Goal: Task Accomplishment & Management: Use online tool/utility

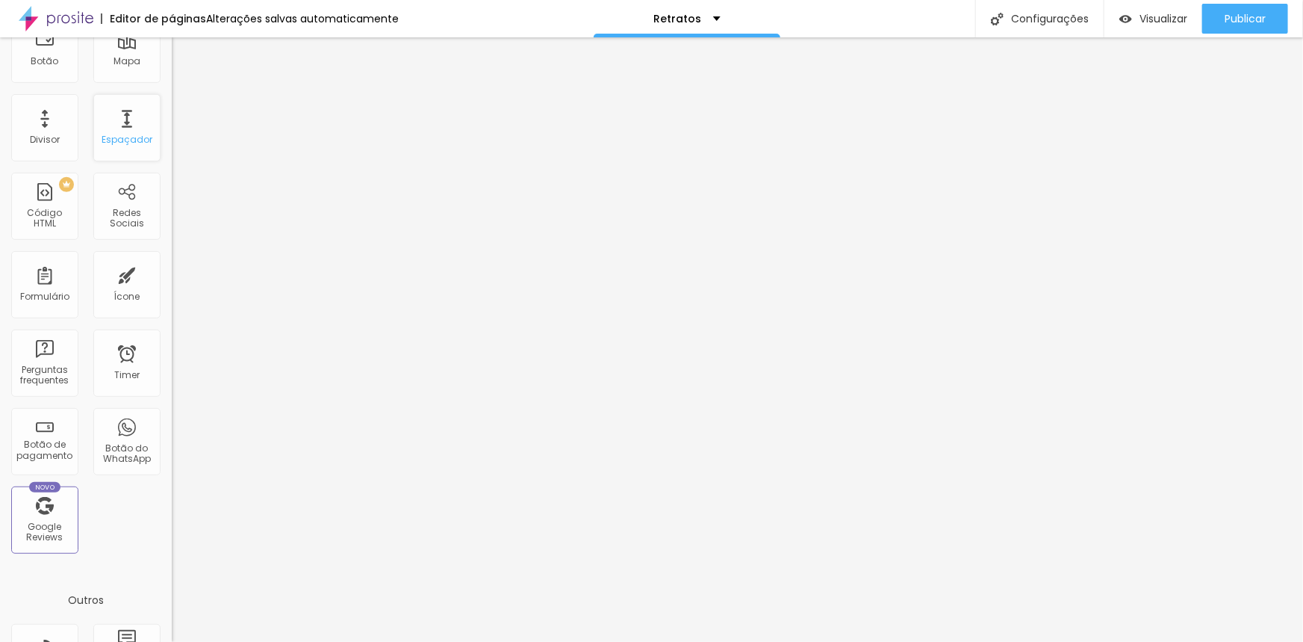
scroll to position [271, 0]
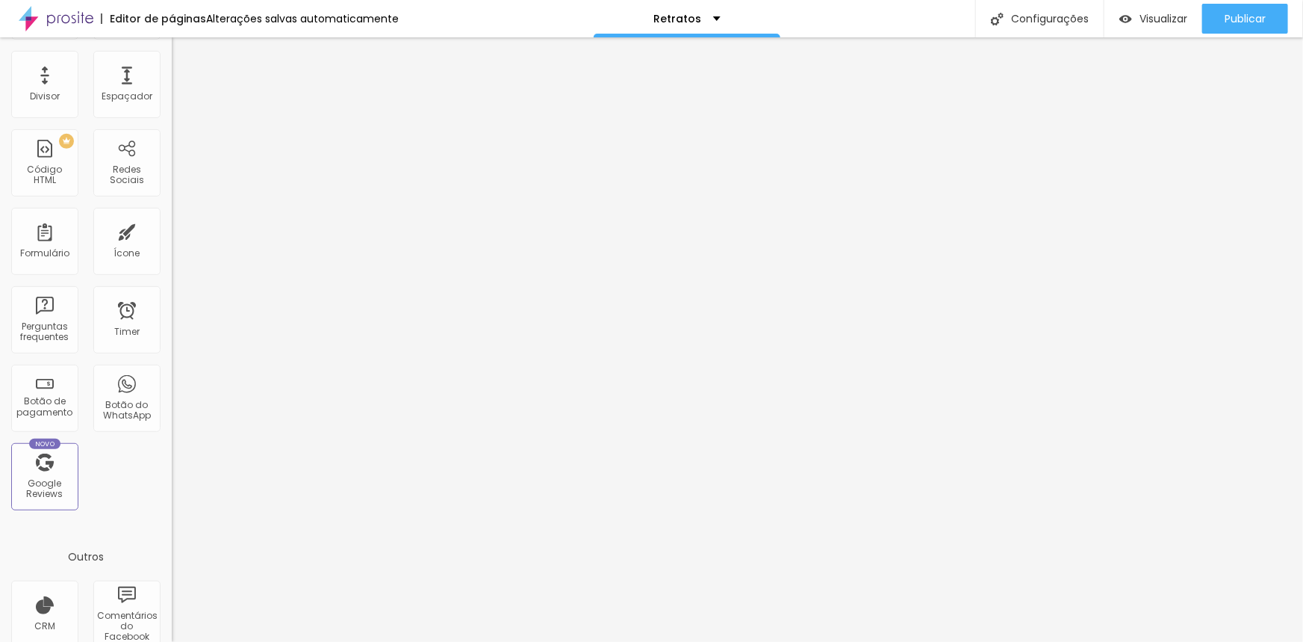
click at [90, 14] on img at bounding box center [56, 18] width 75 height 37
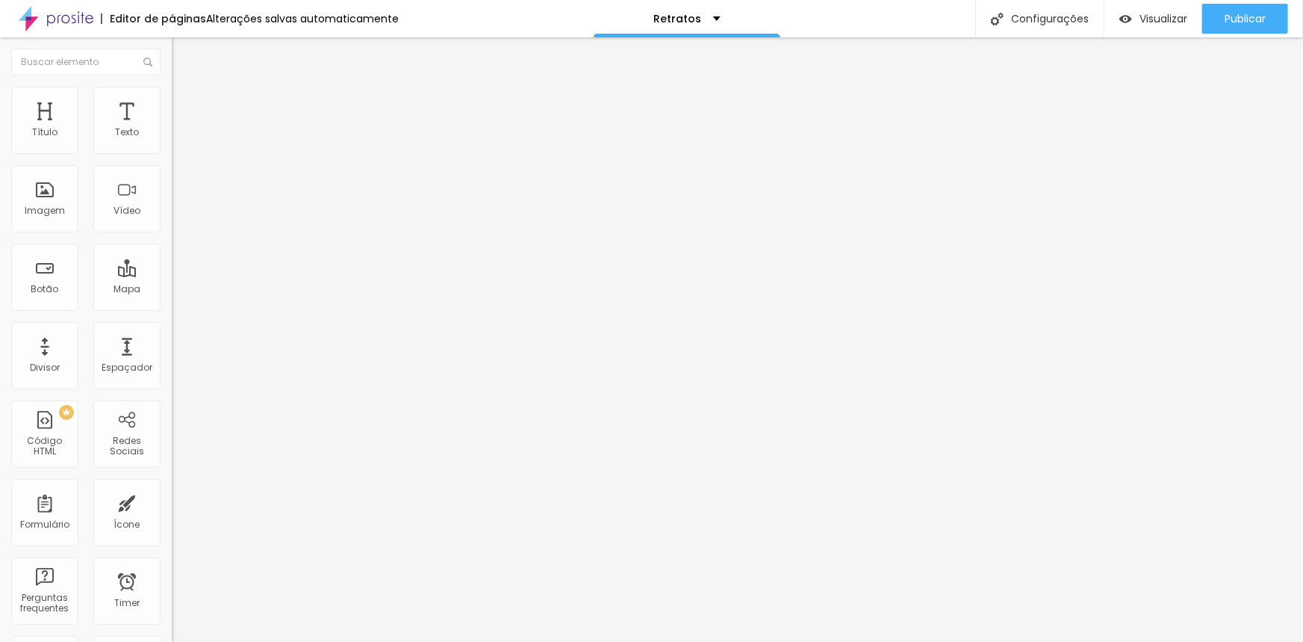
click at [172, 102] on img at bounding box center [178, 108] width 13 height 13
click at [172, 96] on li "Estilo" at bounding box center [258, 94] width 172 height 15
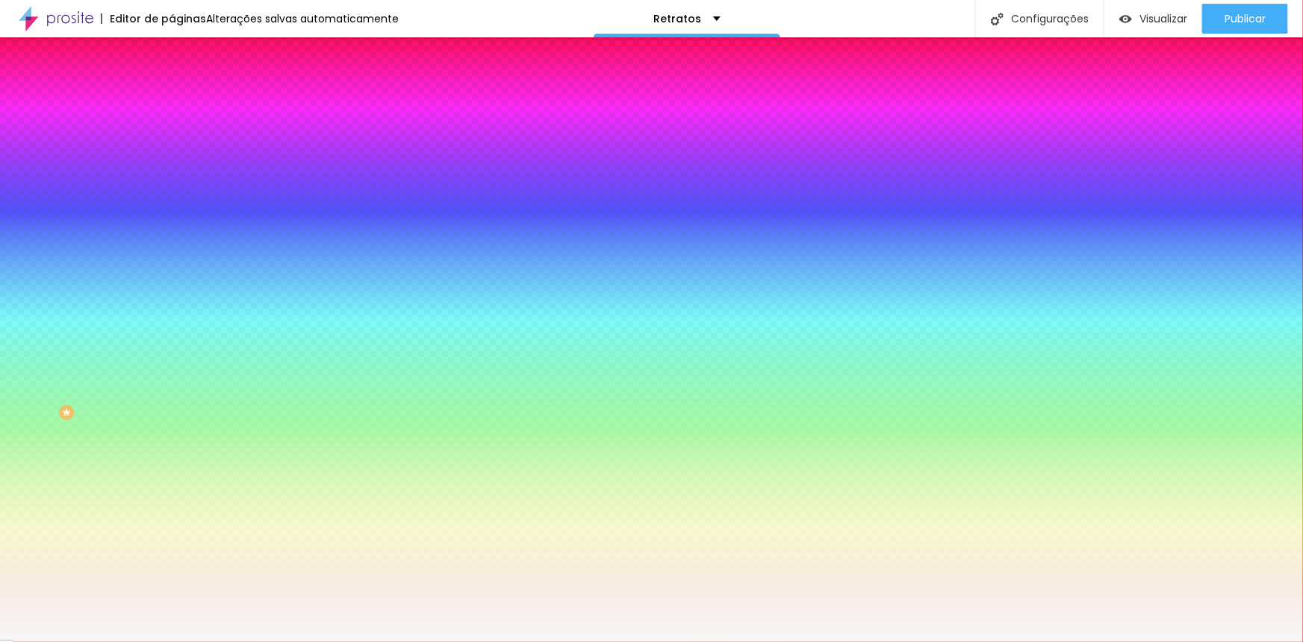
drag, startPoint x: 155, startPoint y: 272, endPoint x: 127, endPoint y: 270, distance: 28.5
click at [172, 218] on input "#F8F8F8" at bounding box center [261, 210] width 179 height 15
paste input "061A25"
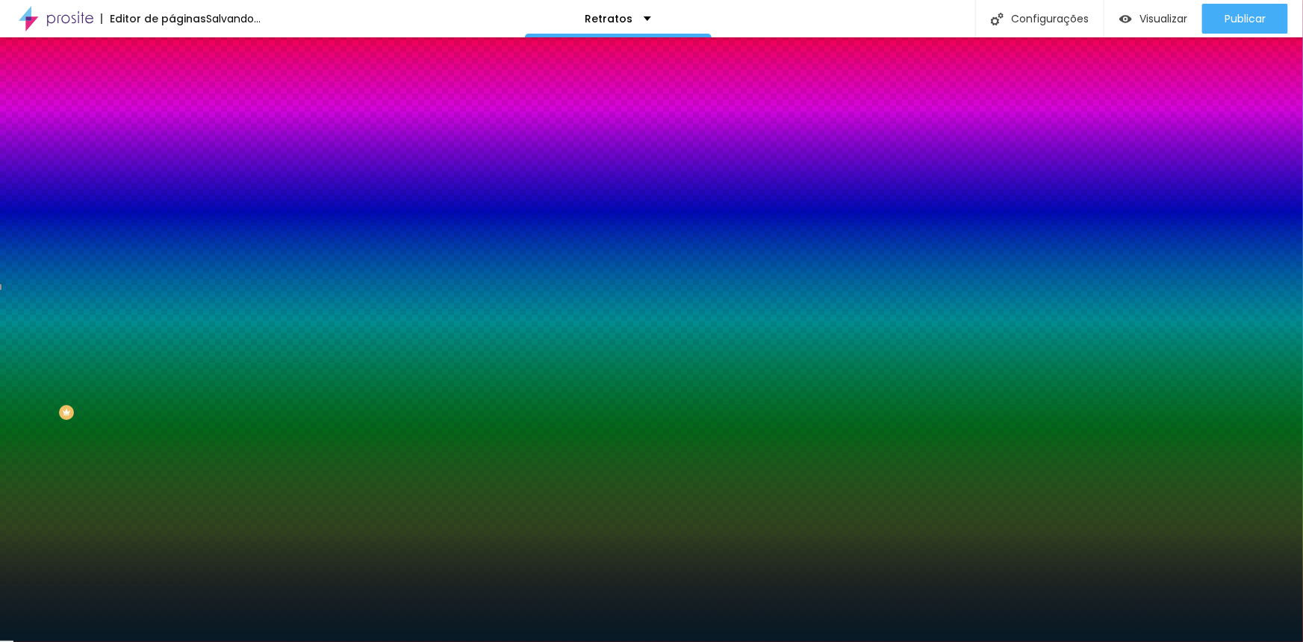
type input "#061A25"
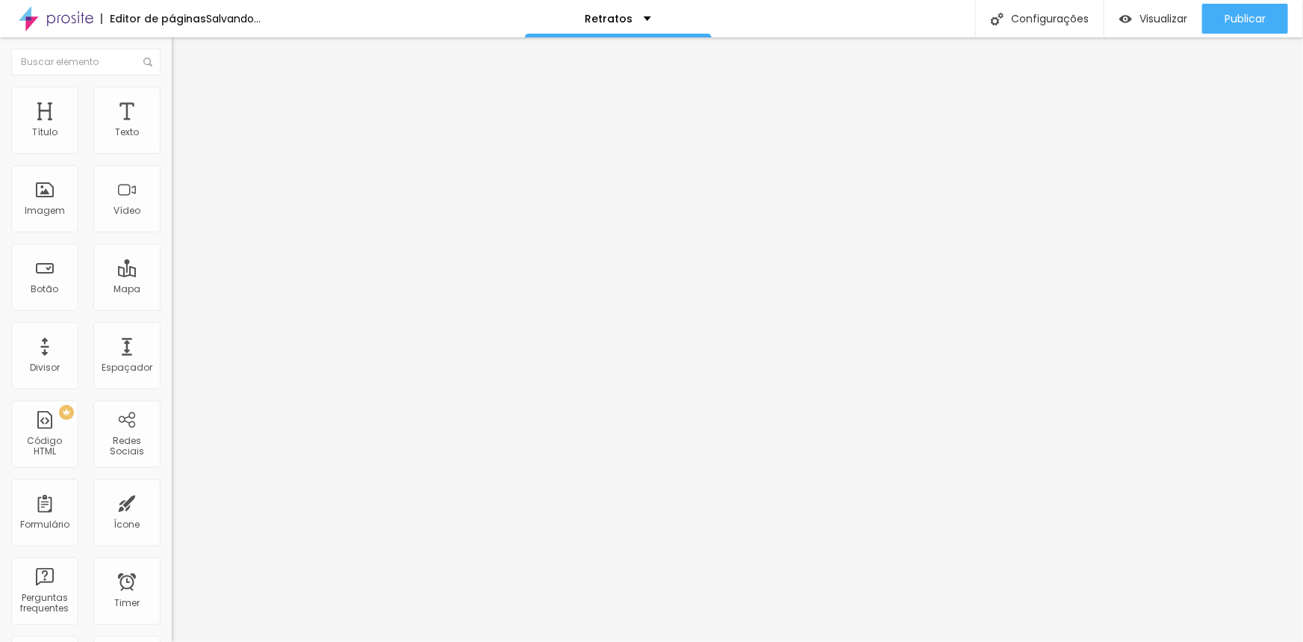
click at [172, 87] on li "Avançado" at bounding box center [258, 94] width 172 height 15
click at [172, 128] on span "Trocar imagem" at bounding box center [212, 122] width 81 height 13
click at [172, 112] on li "Avançado" at bounding box center [258, 109] width 172 height 15
click at [185, 103] on span "Estilo" at bounding box center [196, 96] width 23 height 13
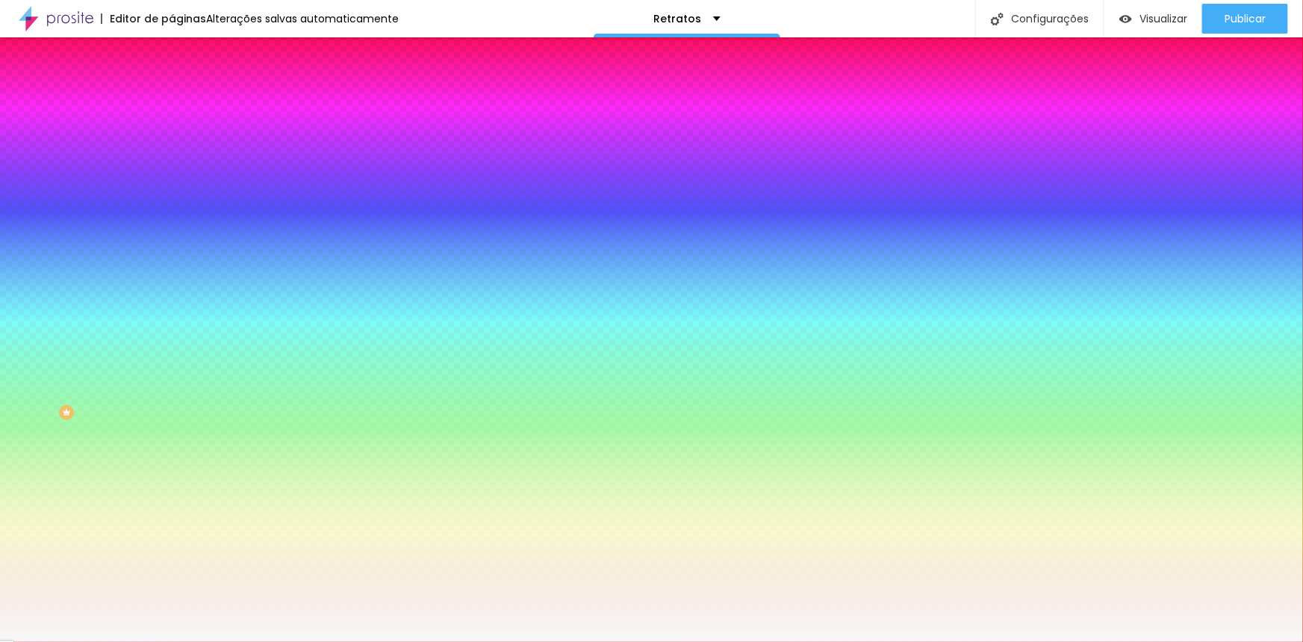
click at [172, 218] on input "#F8F8F8" at bounding box center [261, 210] width 179 height 15
drag, startPoint x: 153, startPoint y: 269, endPoint x: 127, endPoint y: 273, distance: 26.4
click at [172, 218] on input "#F8F8F8" at bounding box center [261, 210] width 179 height 15
paste input "061A25"
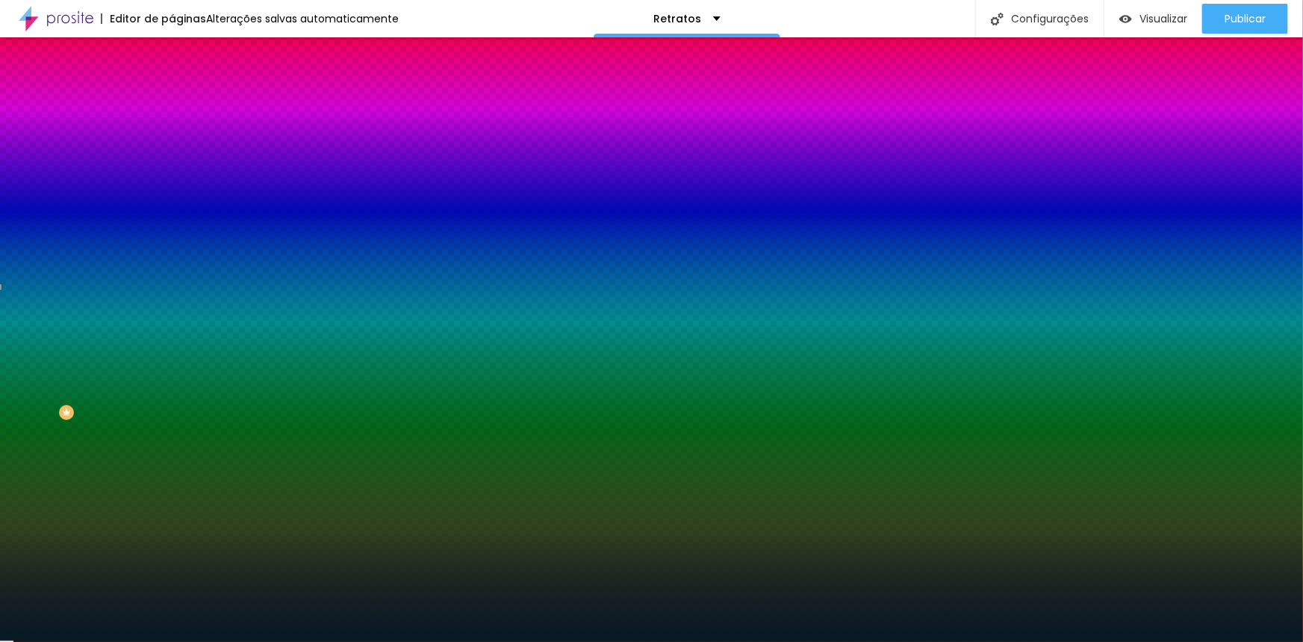
type input "#061A25"
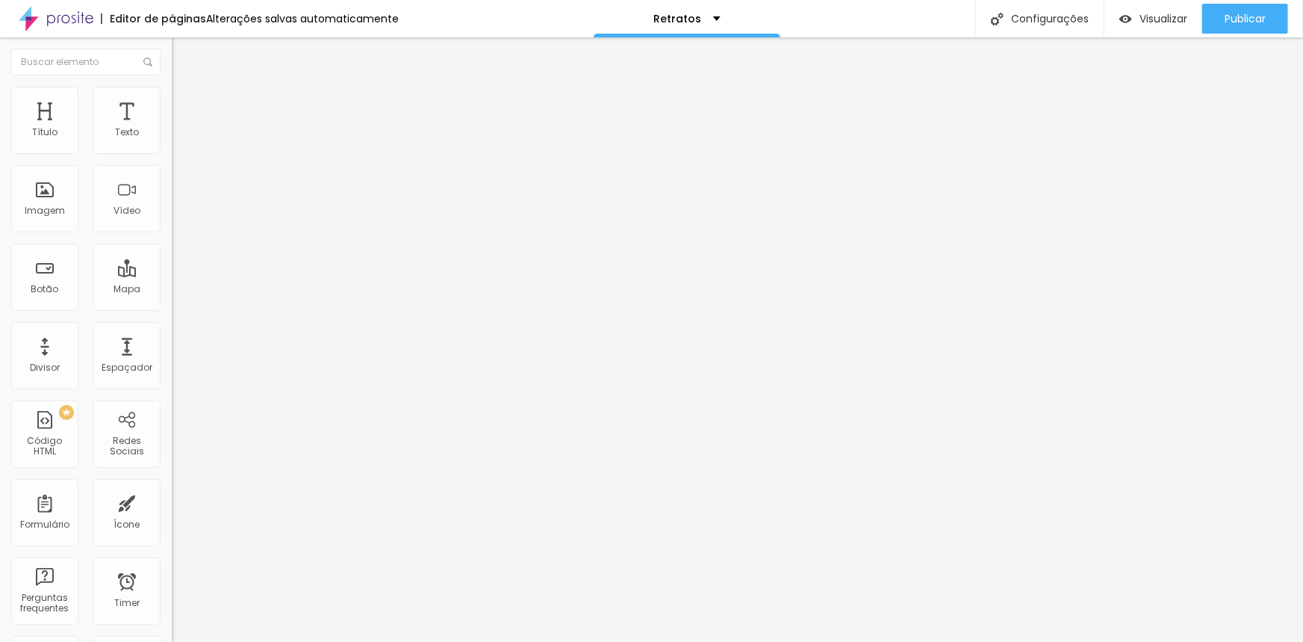
click at [172, 98] on li "Estilo" at bounding box center [258, 94] width 172 height 15
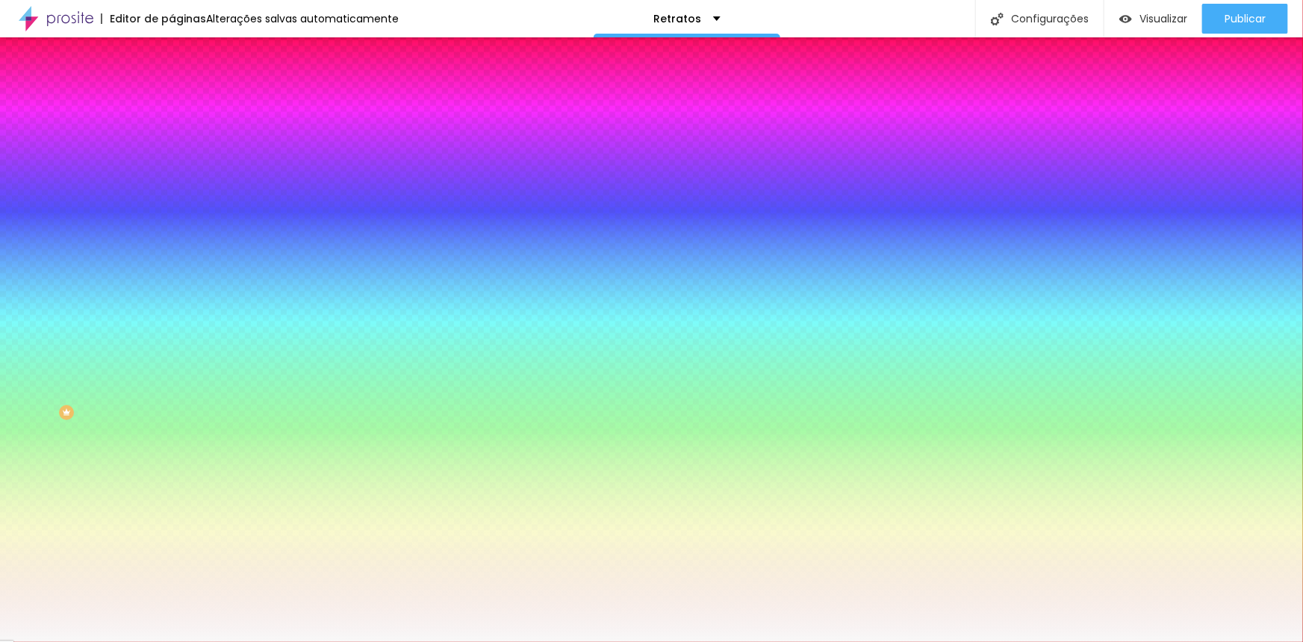
click at [172, 218] on input "#F8F8F8" at bounding box center [261, 210] width 179 height 15
drag, startPoint x: 152, startPoint y: 269, endPoint x: 125, endPoint y: 265, distance: 27.1
click at [172, 218] on input "#F8F8F8" at bounding box center [261, 210] width 179 height 15
paste input "061A25"
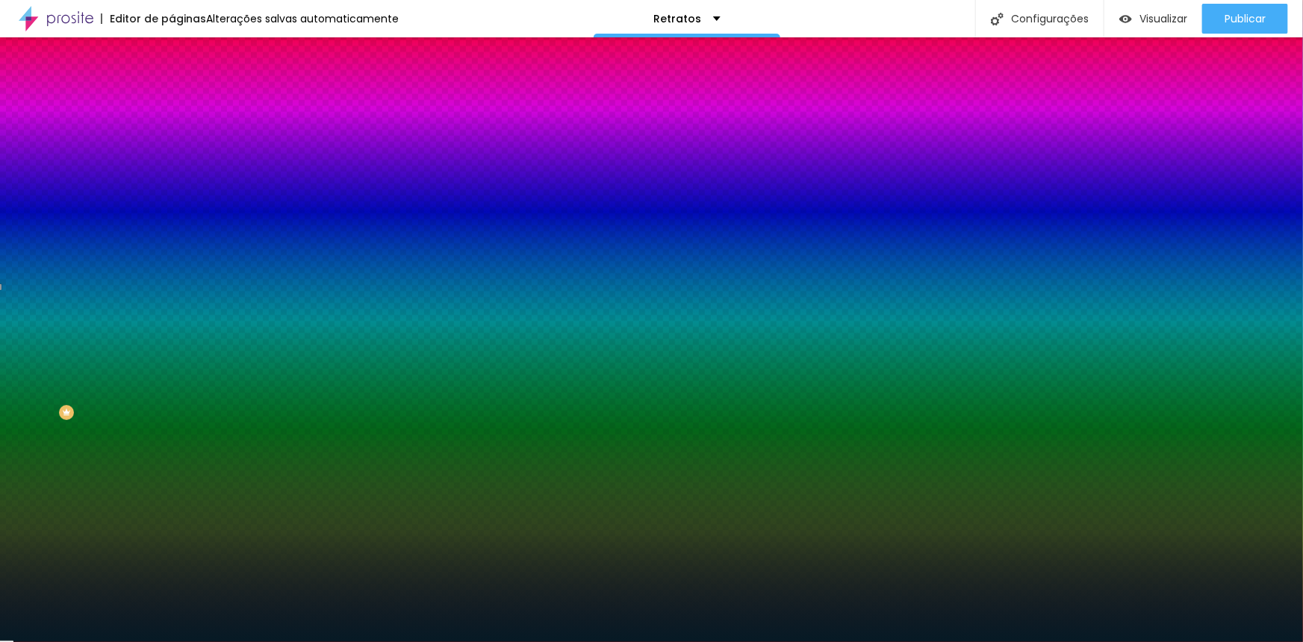
type input "#061A25"
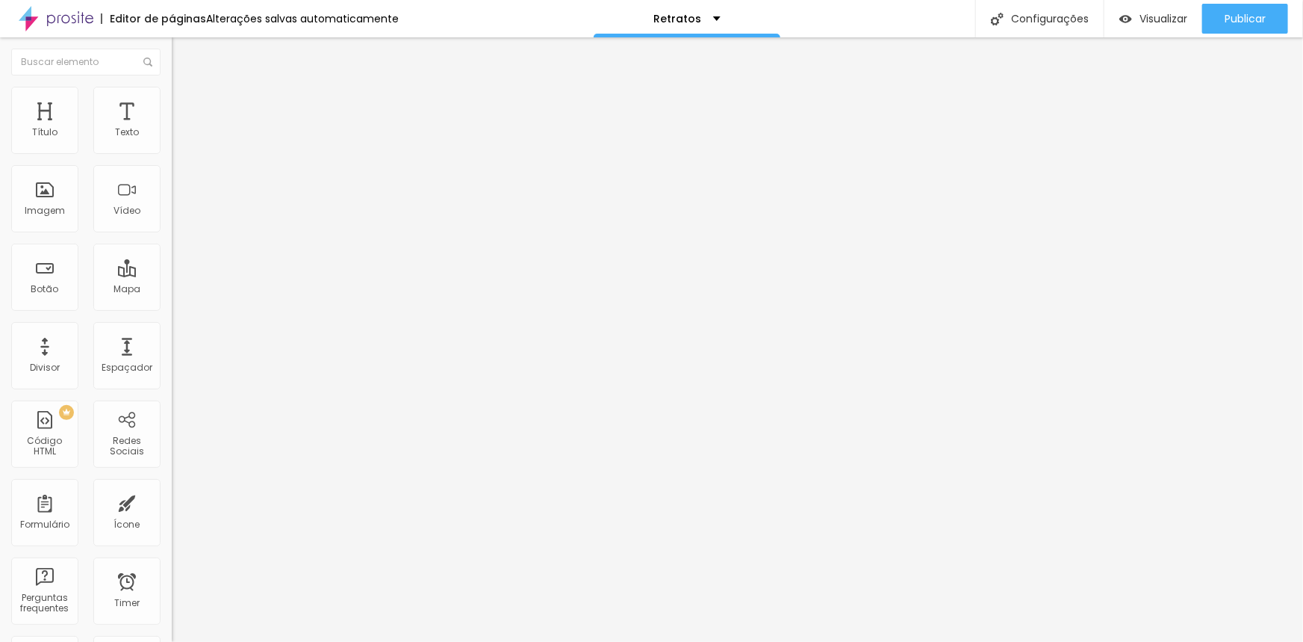
click at [172, 98] on li "Estilo" at bounding box center [258, 94] width 172 height 15
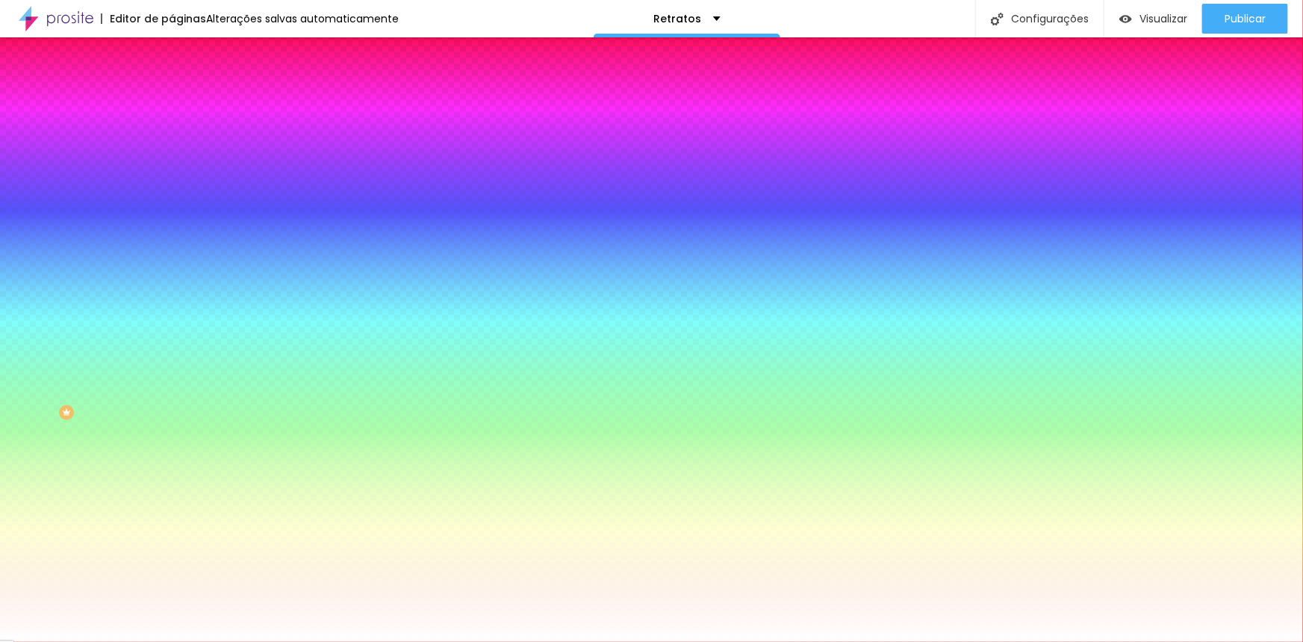
click at [172, 218] on input "#FFFFFF" at bounding box center [261, 210] width 179 height 15
drag, startPoint x: 152, startPoint y: 272, endPoint x: 128, endPoint y: 269, distance: 24.8
click at [172, 218] on input "#FFFFFF" at bounding box center [261, 210] width 179 height 15
paste input "061A25"
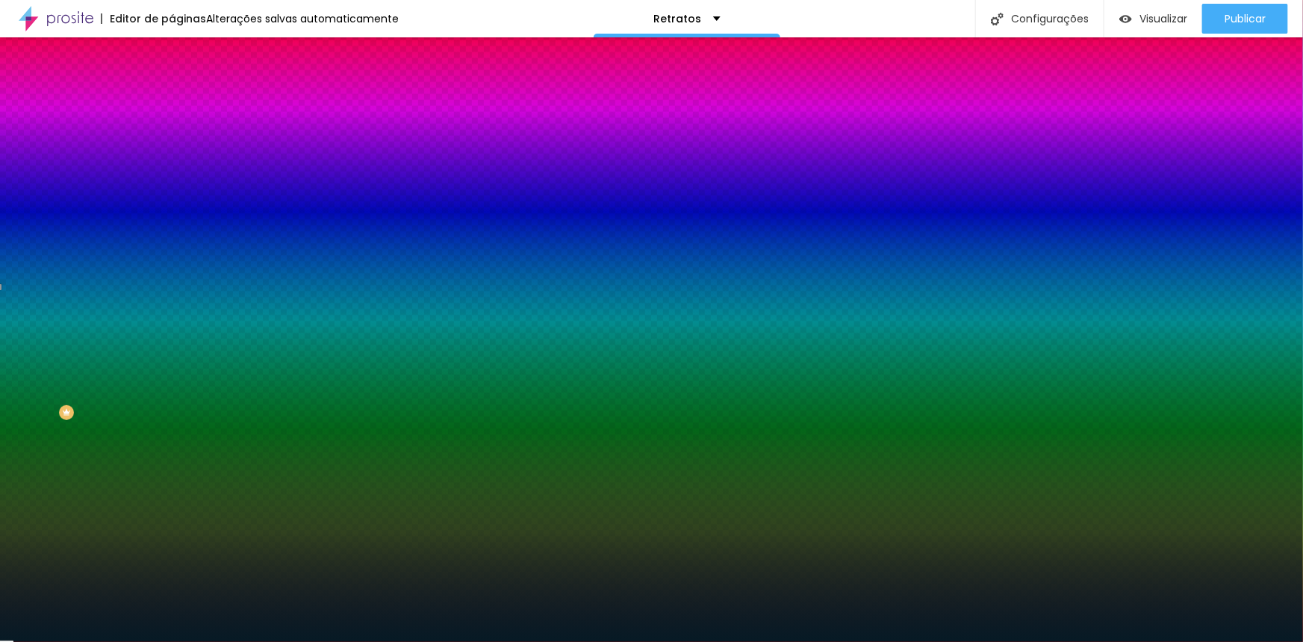
type input "#061A25"
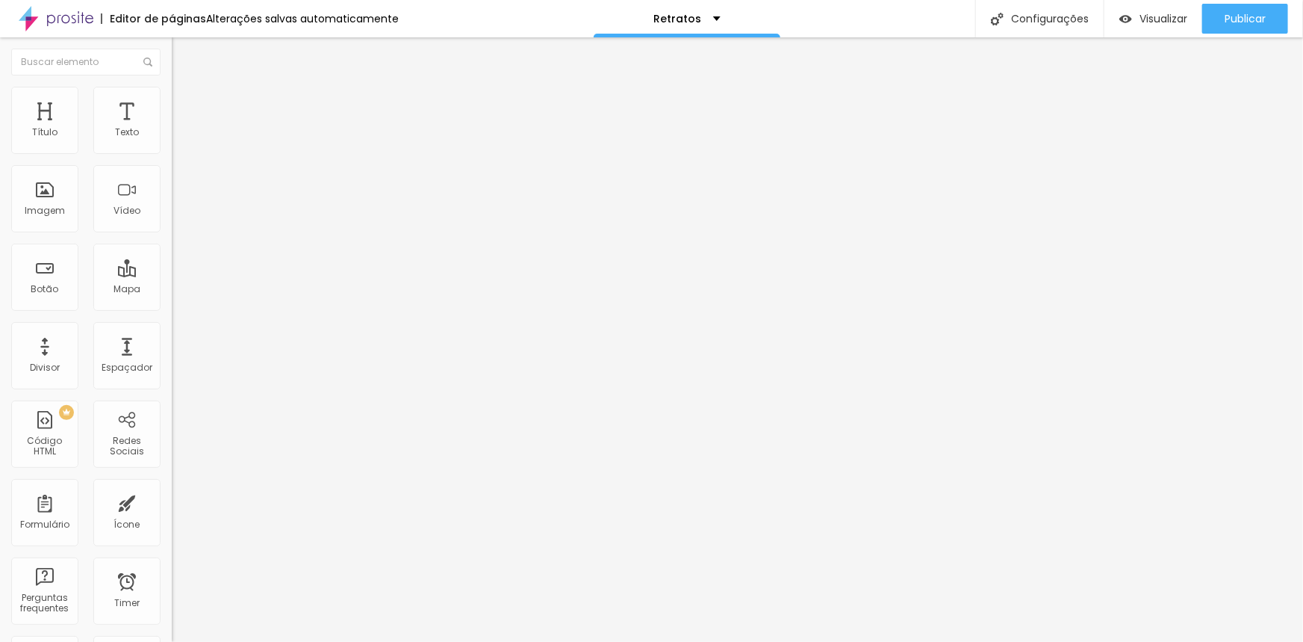
click at [172, 97] on li "Estilo" at bounding box center [258, 94] width 172 height 15
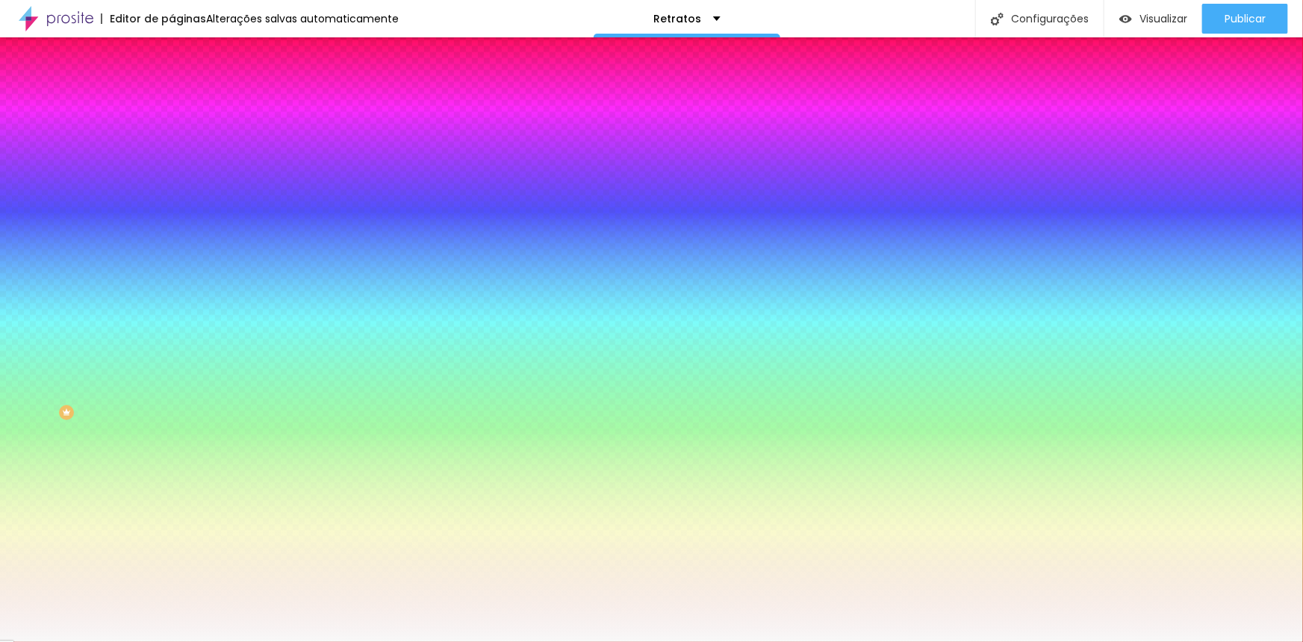
click at [172, 218] on input "#F8F8F8" at bounding box center [261, 210] width 179 height 15
drag, startPoint x: 155, startPoint y: 269, endPoint x: 125, endPoint y: 267, distance: 30.7
click at [172, 218] on input "#F8F8F8" at bounding box center [261, 210] width 179 height 15
paste input "061A25"
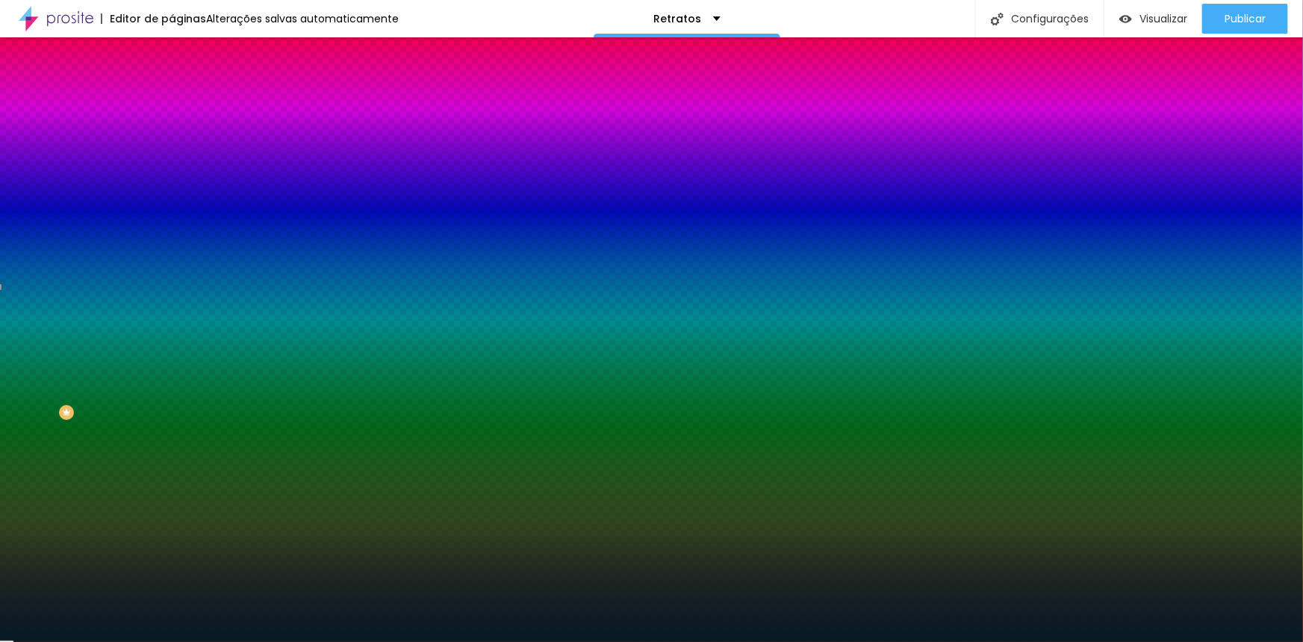
type input "#061A25"
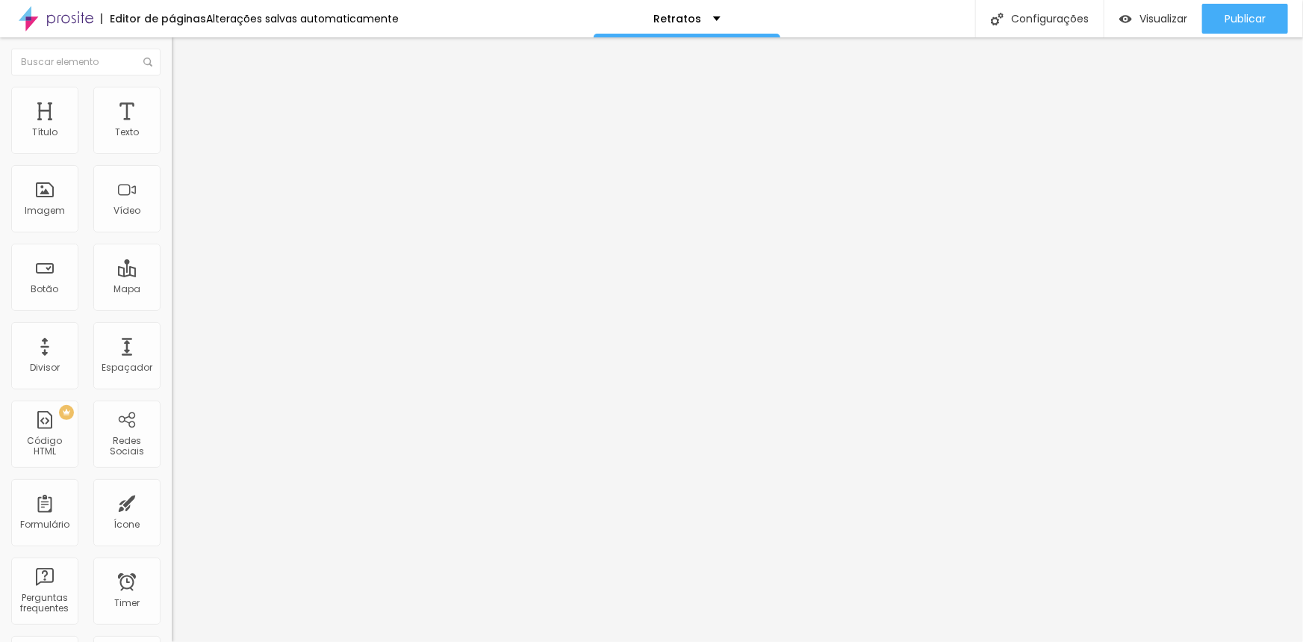
click at [172, 90] on img at bounding box center [178, 93] width 13 height 13
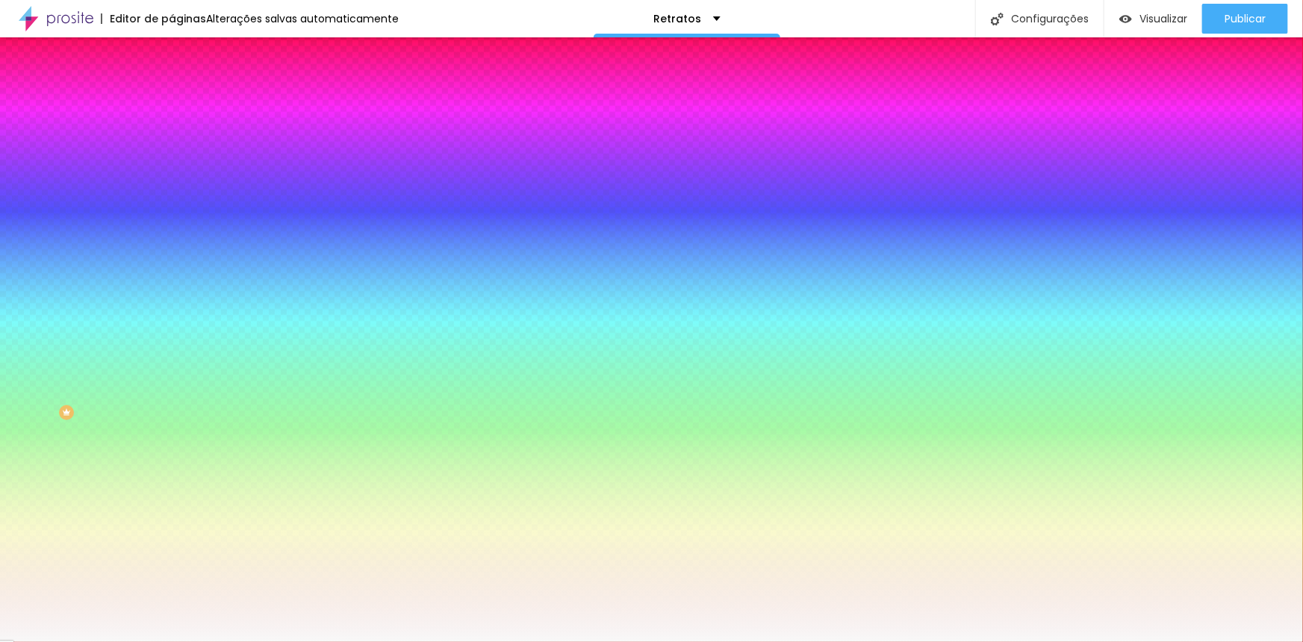
drag, startPoint x: 153, startPoint y: 268, endPoint x: 126, endPoint y: 269, distance: 26.9
click at [172, 218] on input "#F8F8F8" at bounding box center [261, 210] width 179 height 15
paste input "061A25"
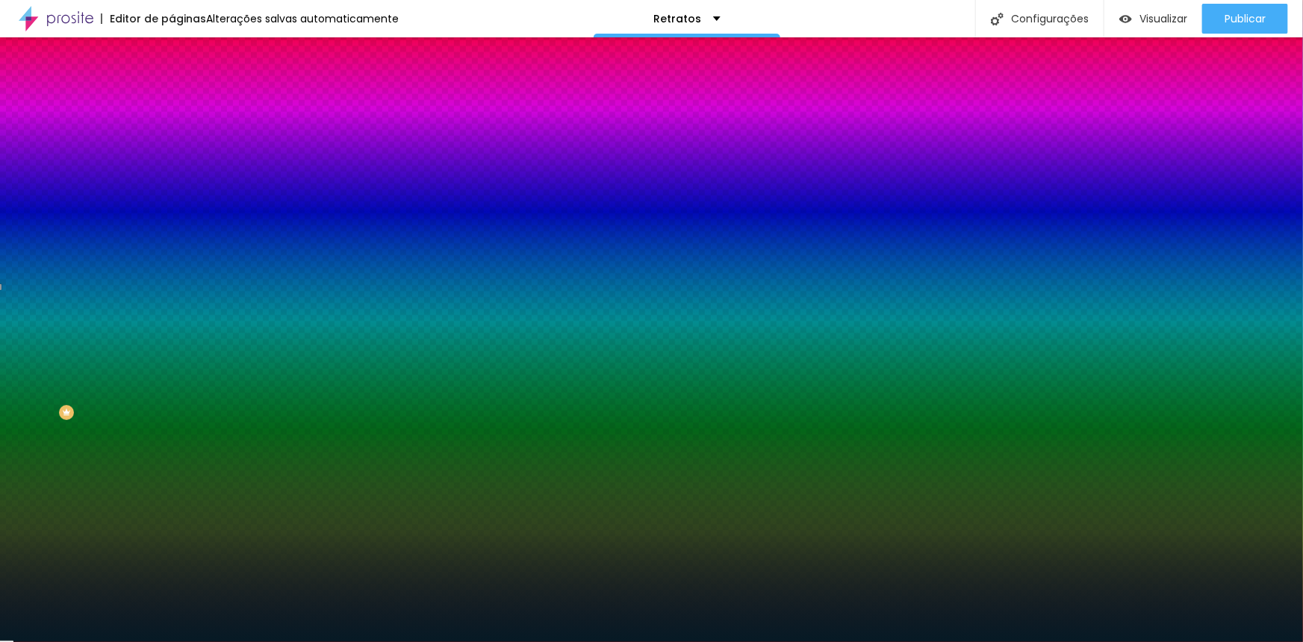
type input "#061A25"
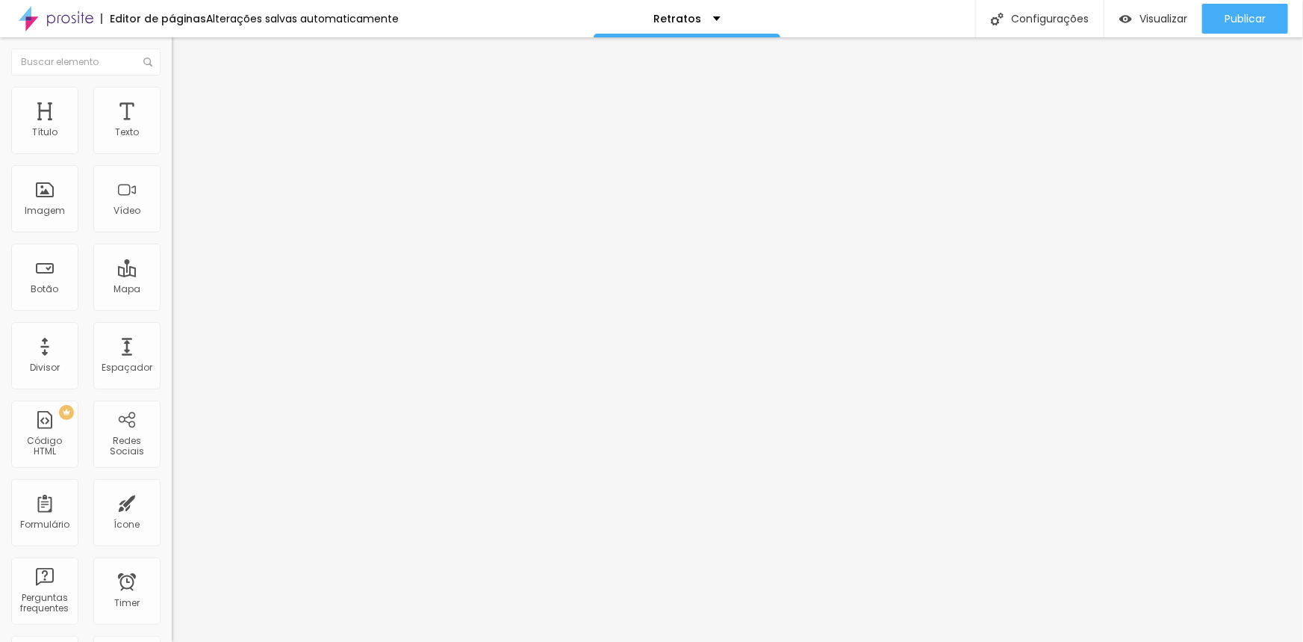
click at [185, 101] on span "Estilo" at bounding box center [196, 96] width 23 height 13
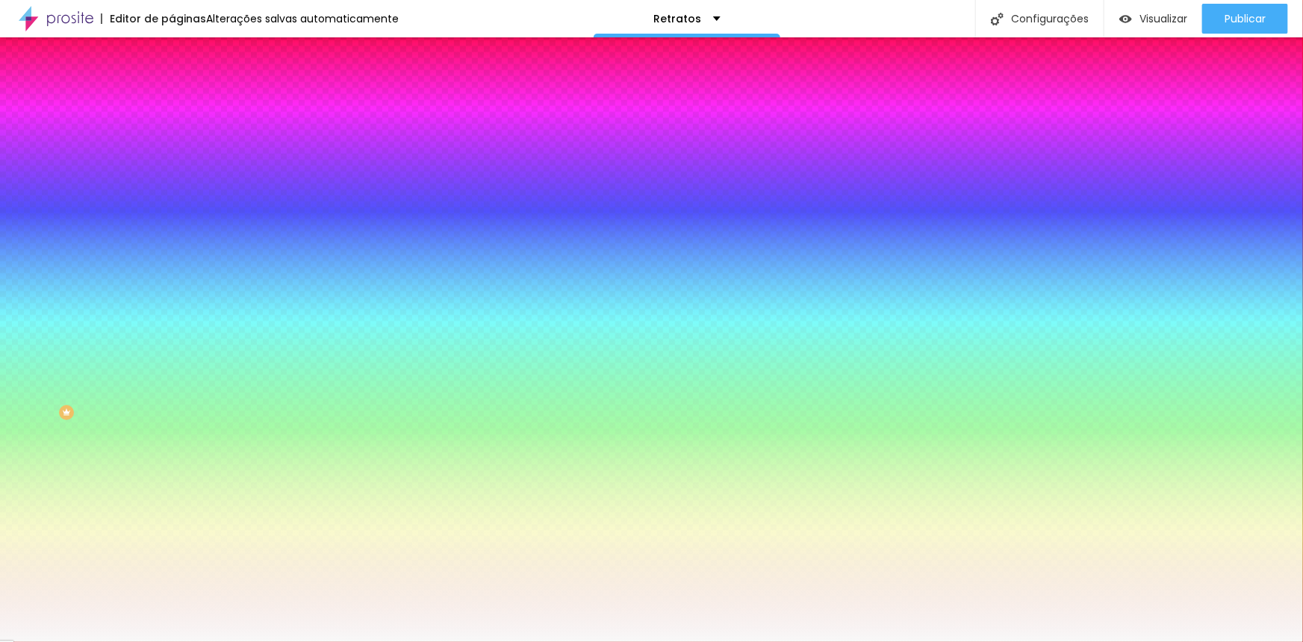
click at [172, 218] on input "#F8F8F8" at bounding box center [261, 210] width 179 height 15
drag, startPoint x: 152, startPoint y: 269, endPoint x: 127, endPoint y: 268, distance: 25.4
click at [172, 218] on input "#F8F8F8" at bounding box center [261, 210] width 179 height 15
paste input "061A25"
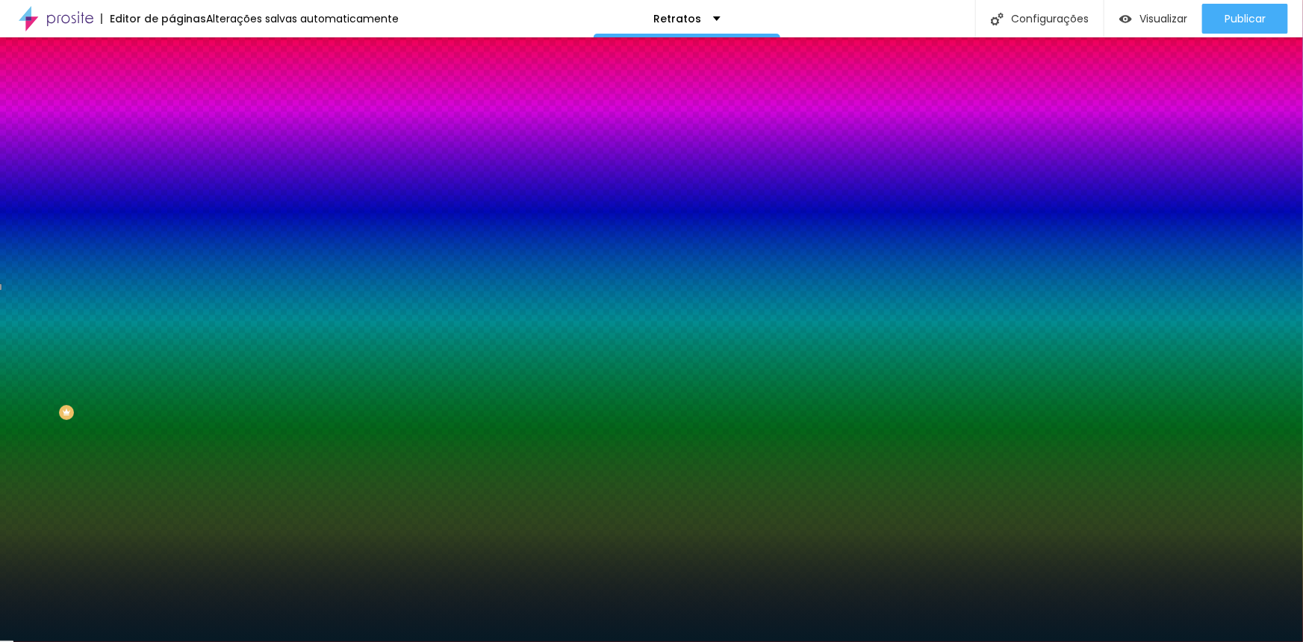
type input "#061A25"
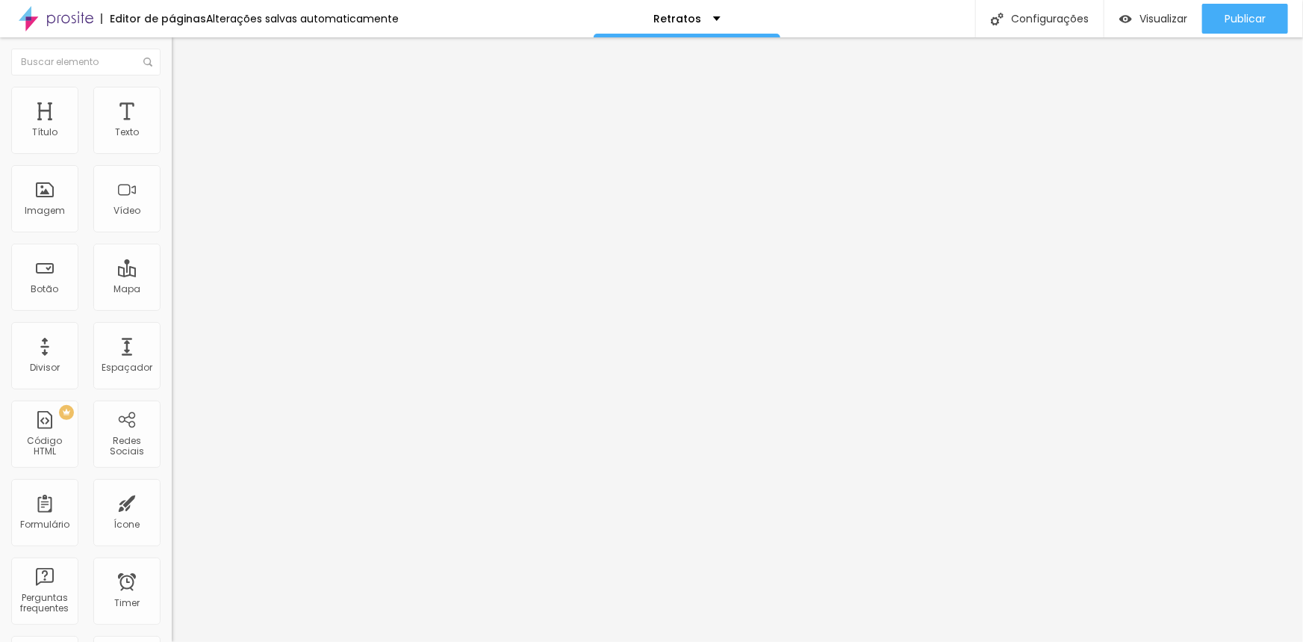
click at [172, 91] on img at bounding box center [178, 93] width 13 height 13
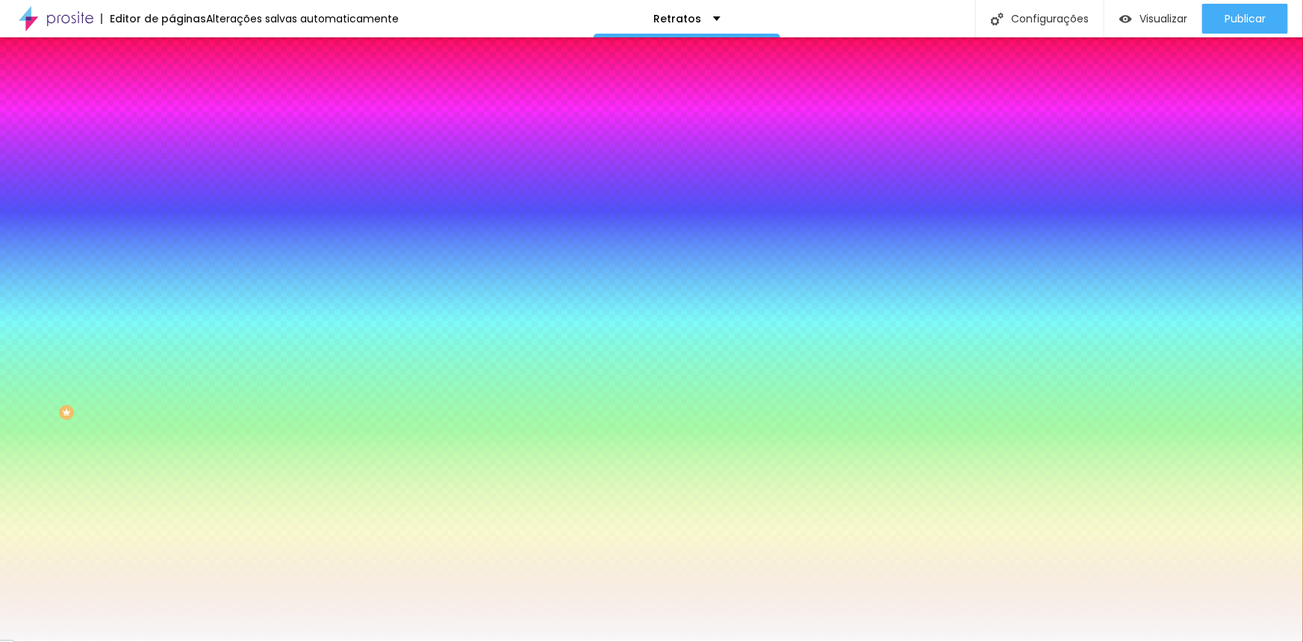
click at [172, 218] on input "#F8F8F8" at bounding box center [261, 210] width 179 height 15
drag, startPoint x: 153, startPoint y: 271, endPoint x: 127, endPoint y: 269, distance: 26.2
click at [172, 218] on input "#F8F8F8" at bounding box center [261, 210] width 179 height 15
paste input "061A25"
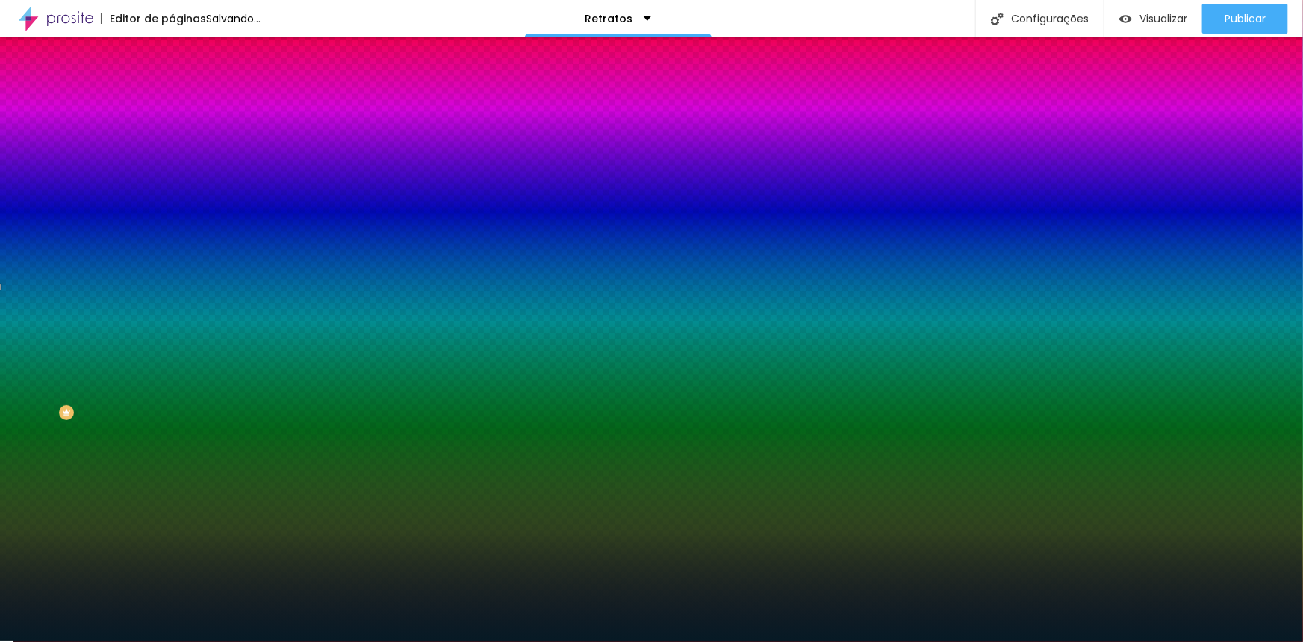
type input "#061A25"
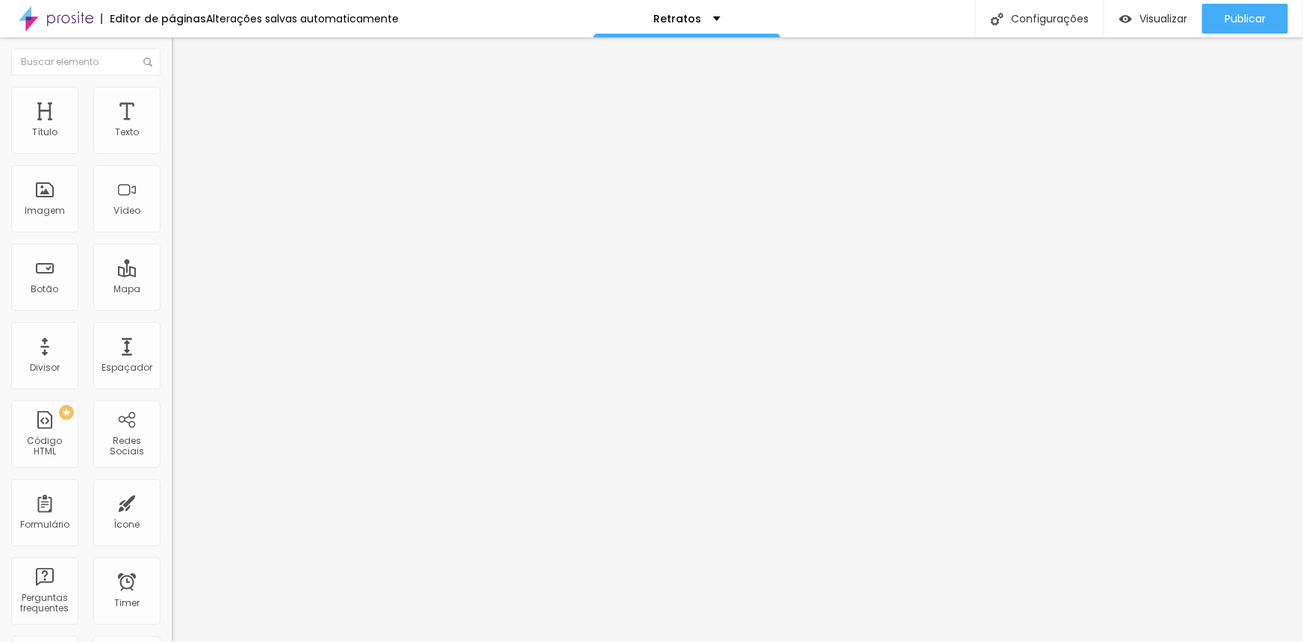
click at [172, 99] on li "Estilo" at bounding box center [258, 94] width 172 height 15
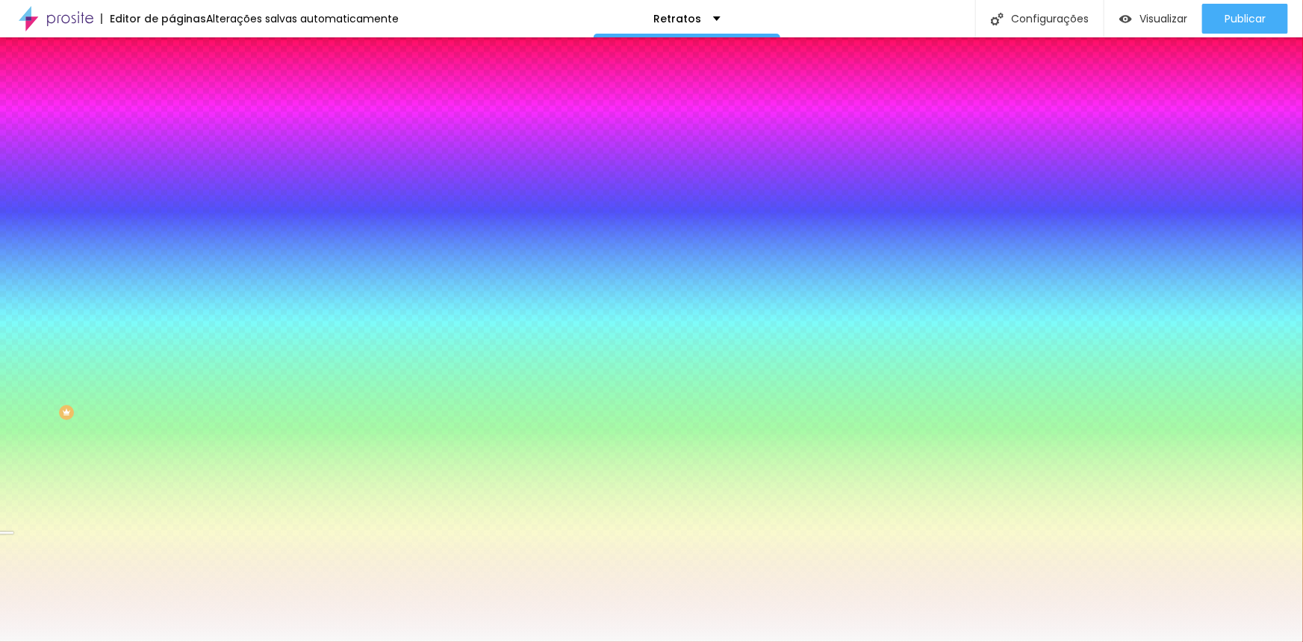
click at [172, 218] on input "#F8F8F8" at bounding box center [261, 210] width 179 height 15
drag, startPoint x: 151, startPoint y: 272, endPoint x: 130, endPoint y: 269, distance: 21.1
click at [172, 218] on input "#F8F8F8" at bounding box center [261, 210] width 179 height 15
drag, startPoint x: 155, startPoint y: 270, endPoint x: 127, endPoint y: 270, distance: 27.6
click at [172, 218] on input "#F8F8F8" at bounding box center [261, 210] width 179 height 15
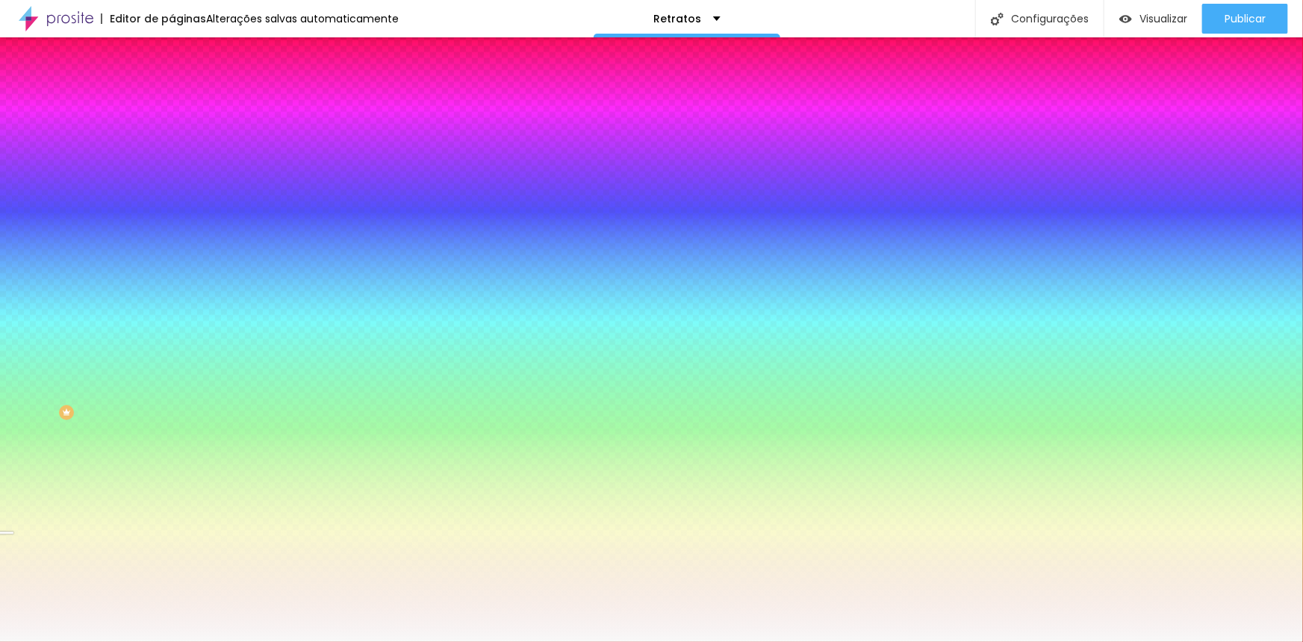
paste input "061A25"
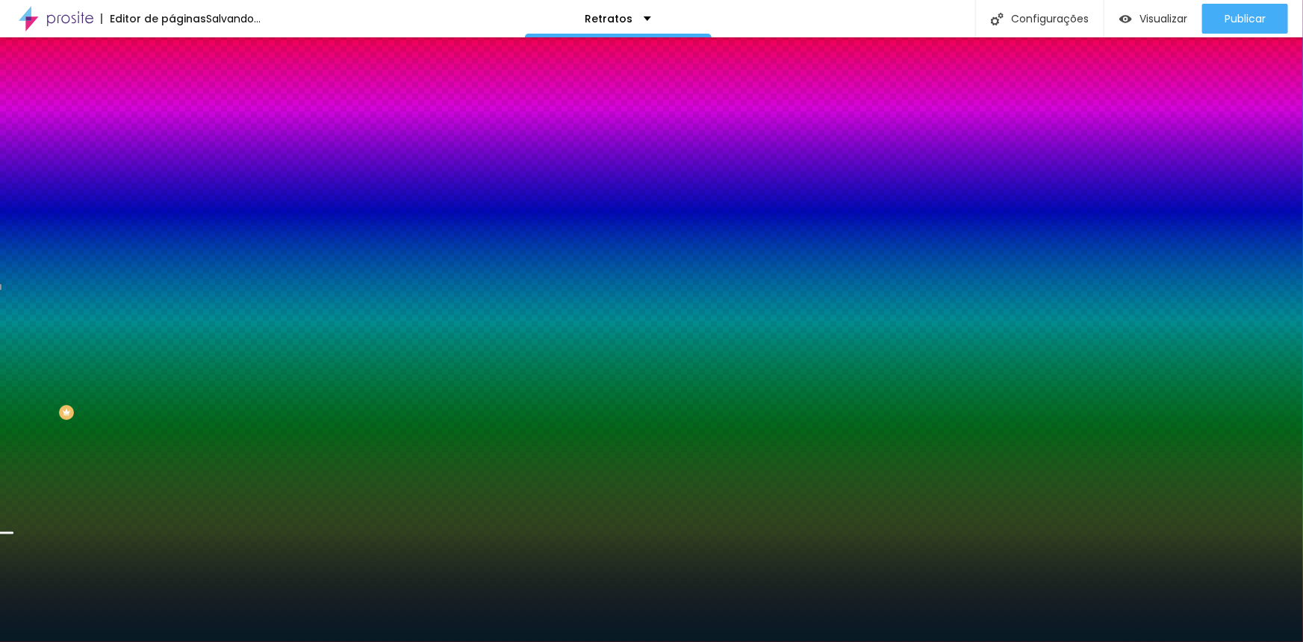
type input "#061A25"
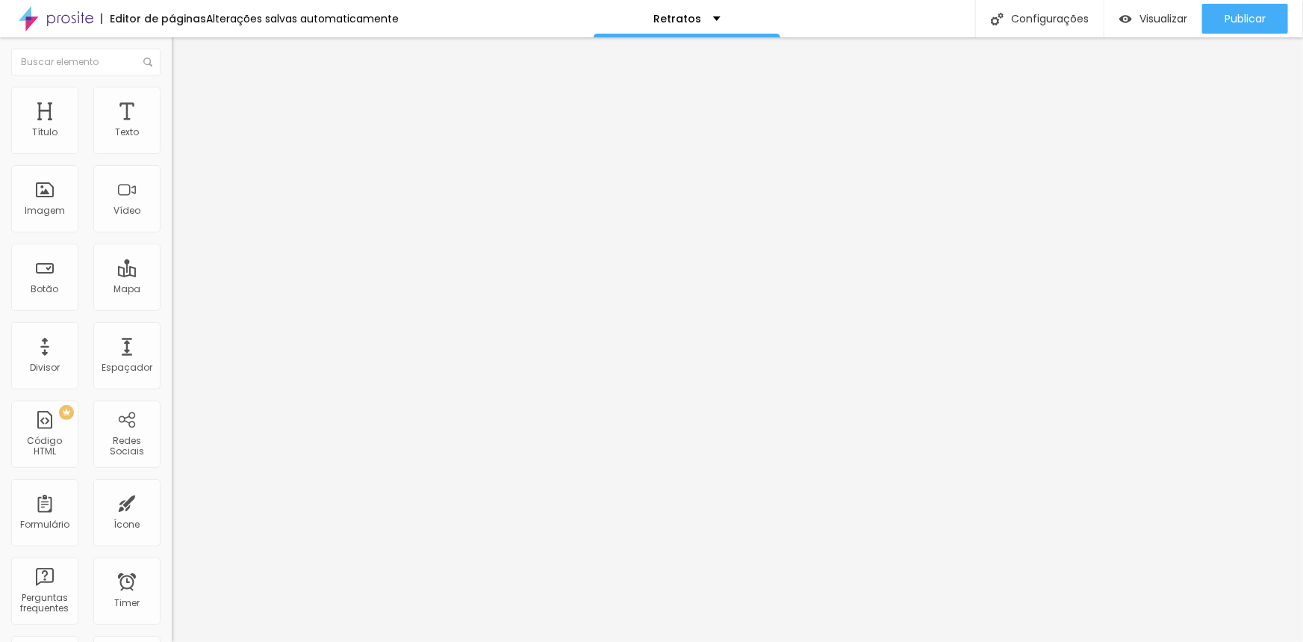
click at [172, 94] on img at bounding box center [178, 93] width 13 height 13
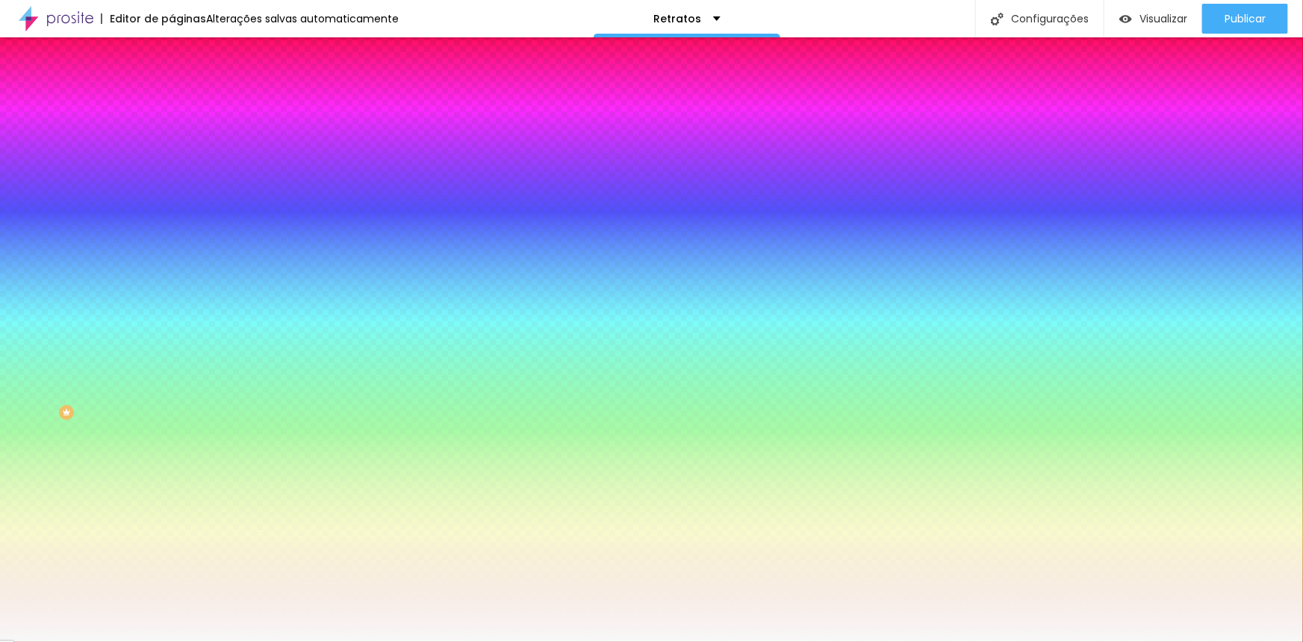
click at [172, 218] on input "#F8F8F8" at bounding box center [261, 210] width 179 height 15
drag, startPoint x: 155, startPoint y: 270, endPoint x: 127, endPoint y: 270, distance: 28.4
click at [172, 218] on input "#F8F8F8" at bounding box center [261, 210] width 179 height 15
paste input "061A25"
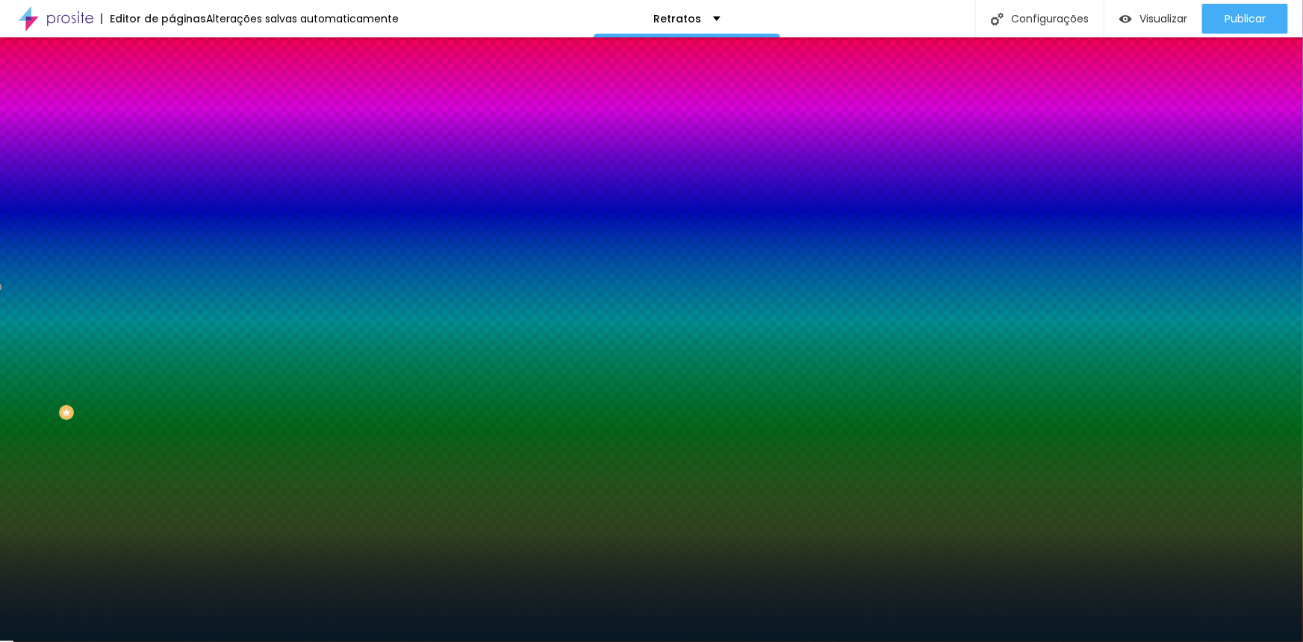
type input "#061A25"
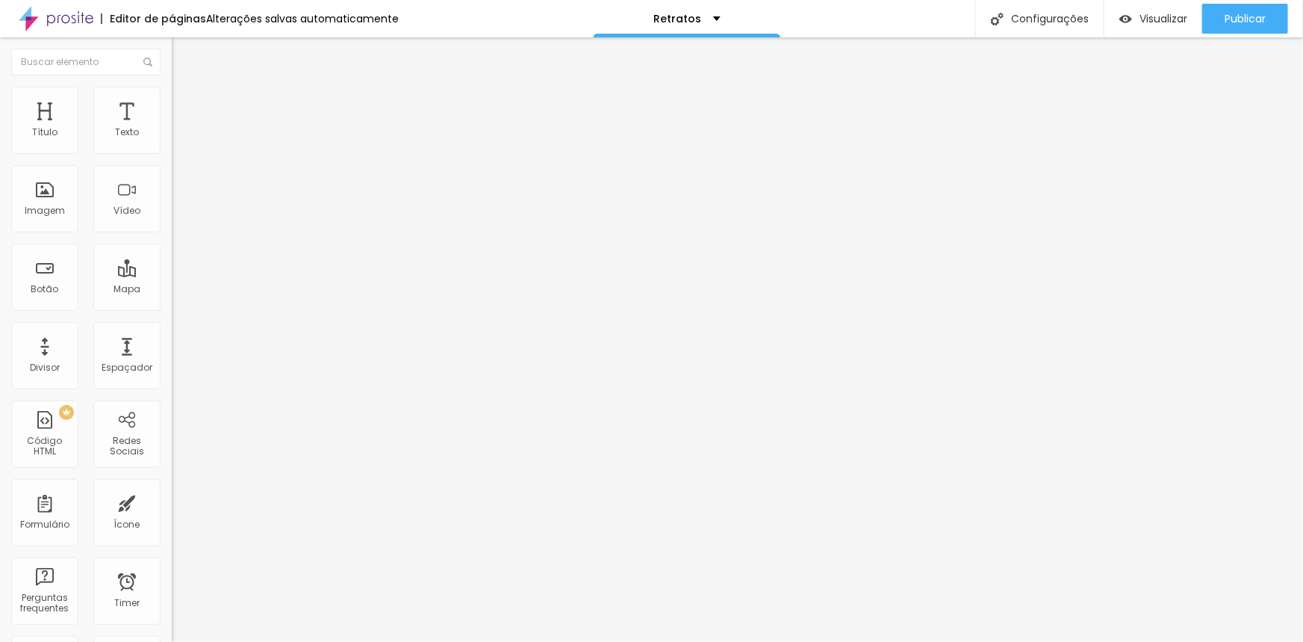
click at [185, 100] on span "Estilo" at bounding box center [196, 96] width 23 height 13
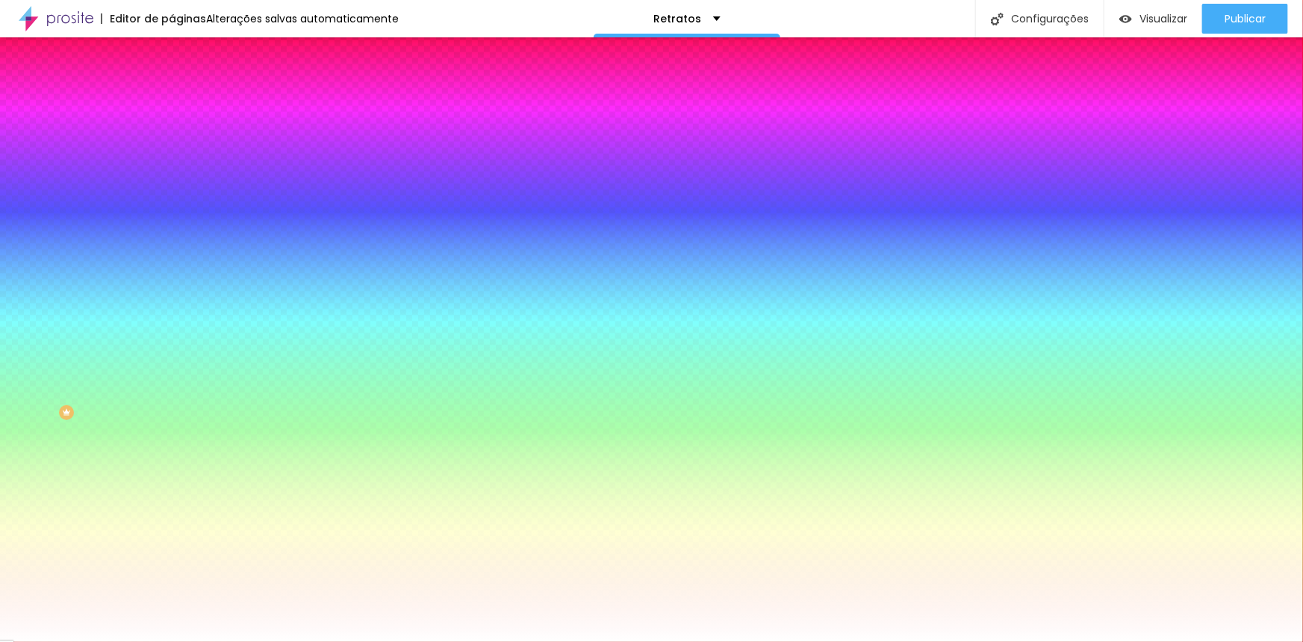
click at [172, 149] on input "#FFFFFF" at bounding box center [261, 150] width 179 height 15
drag, startPoint x: 155, startPoint y: 148, endPoint x: 128, endPoint y: 148, distance: 26.9
click at [172, 148] on input "#FFFFFF" at bounding box center [261, 150] width 179 height 15
paste input "061A25"
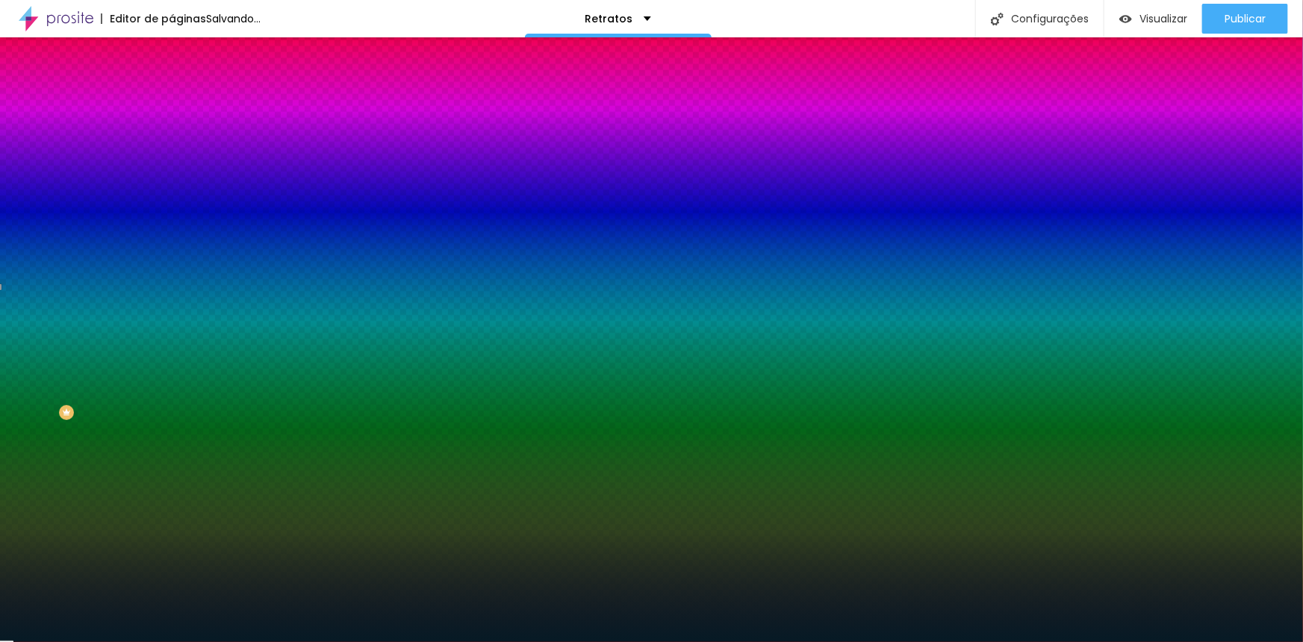
type input "#061A25"
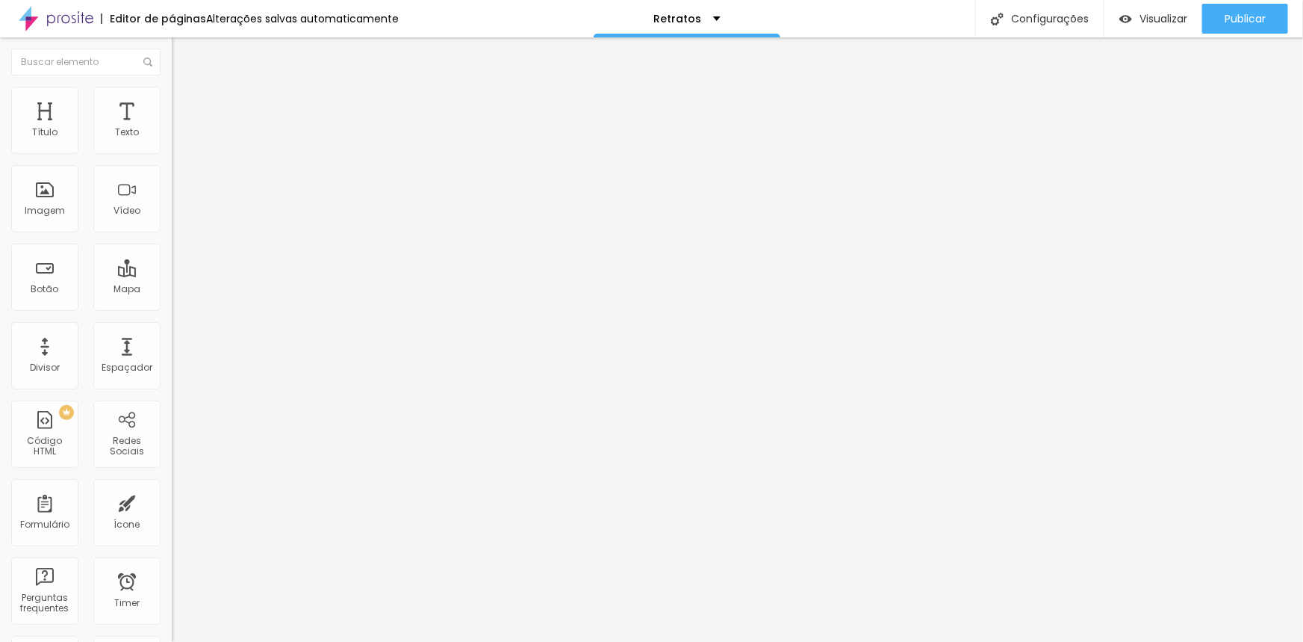
click at [172, 96] on img at bounding box center [178, 93] width 13 height 13
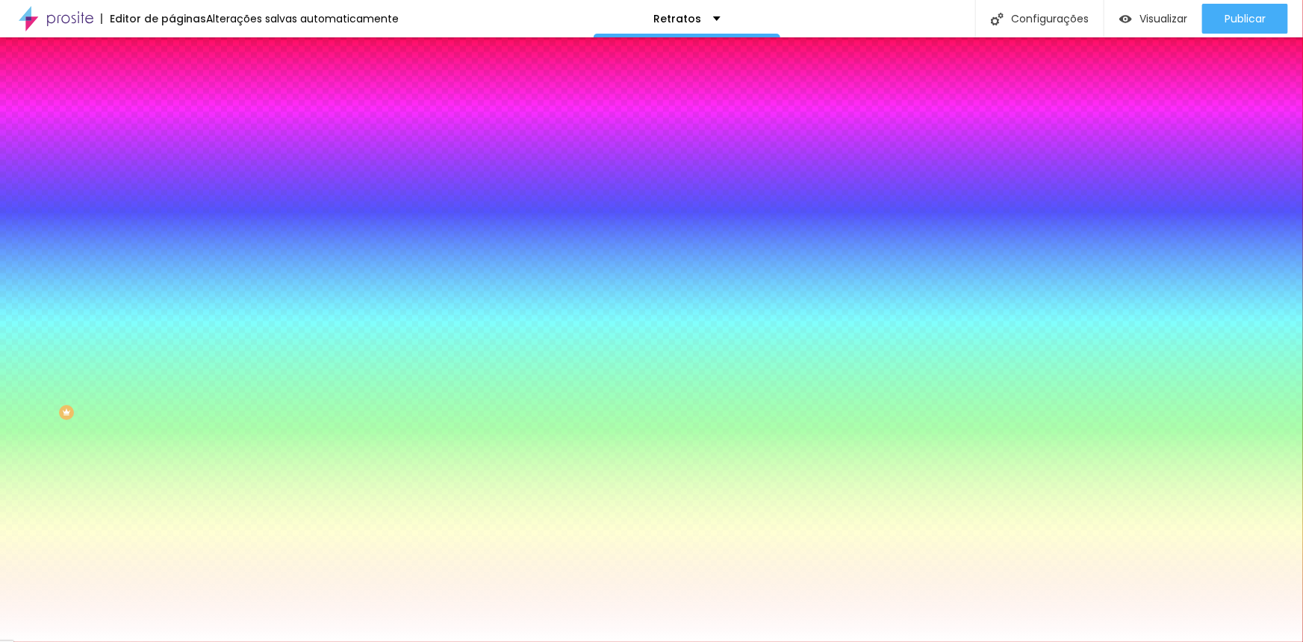
click at [172, 151] on input "#FFFFFF" at bounding box center [261, 150] width 179 height 15
drag, startPoint x: 152, startPoint y: 149, endPoint x: 128, endPoint y: 149, distance: 24.6
click at [172, 149] on input "#FFFFFF" at bounding box center [261, 150] width 179 height 15
paste input "061A25"
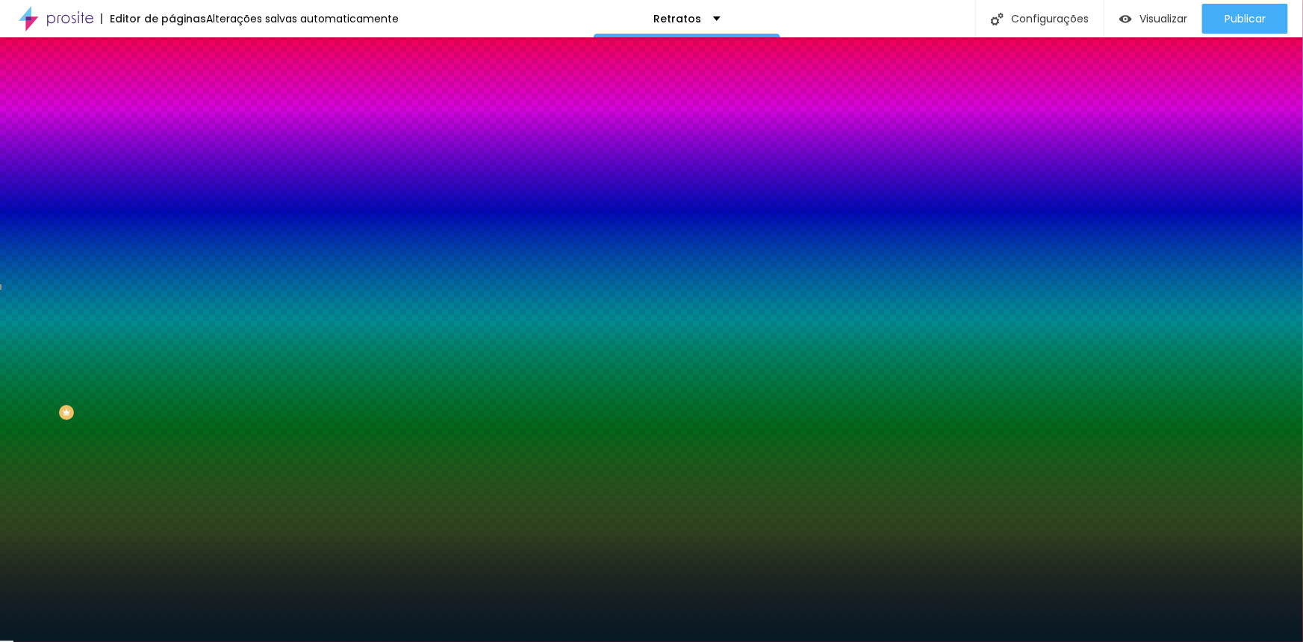
type input "#061A25"
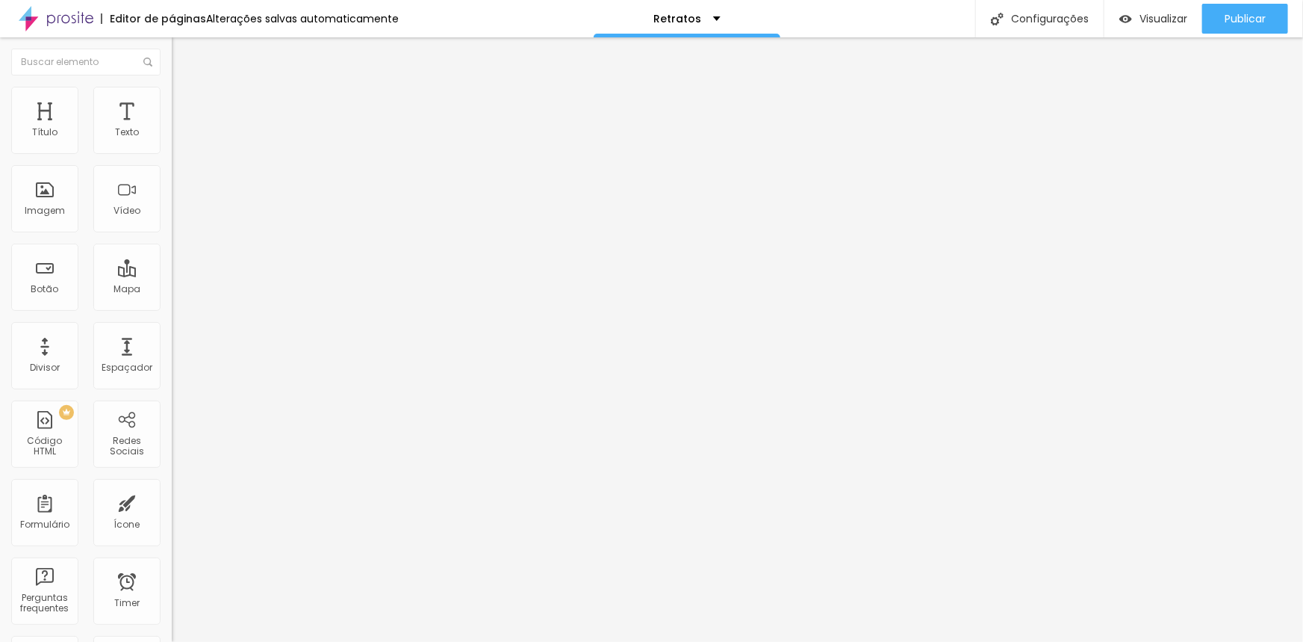
click at [185, 103] on span "Estilo" at bounding box center [196, 96] width 23 height 13
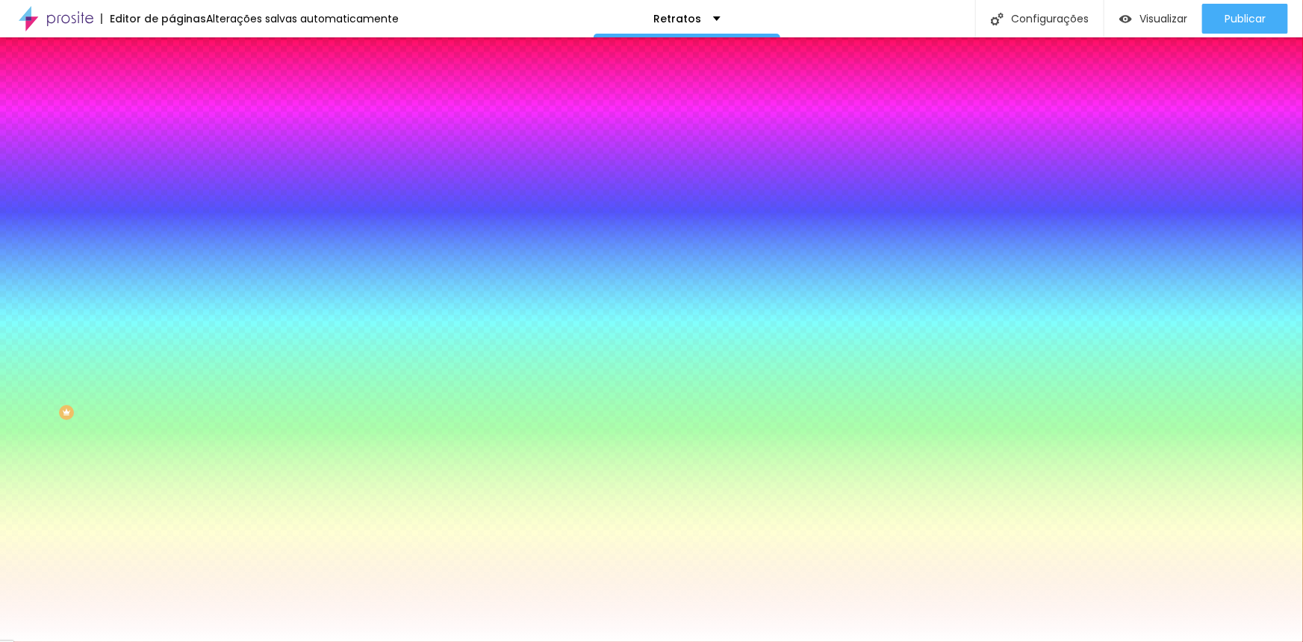
drag, startPoint x: 153, startPoint y: 149, endPoint x: 126, endPoint y: 147, distance: 27.0
click at [172, 147] on input "#FFFFFF" at bounding box center [261, 150] width 179 height 15
paste input "061A25"
type input "#061A25"
click at [178, 138] on icon "button" at bounding box center [183, 133] width 10 height 10
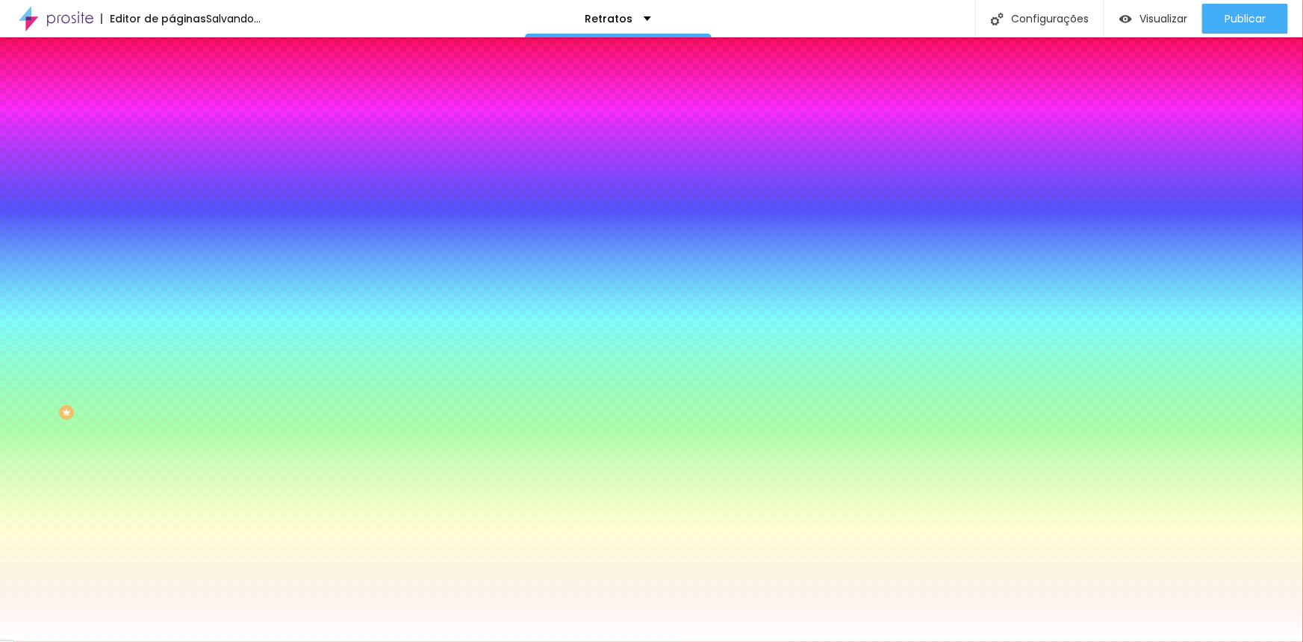
click at [172, 97] on li "Estilo" at bounding box center [258, 94] width 172 height 15
click at [172, 46] on button "Editar Botão" at bounding box center [258, 54] width 172 height 34
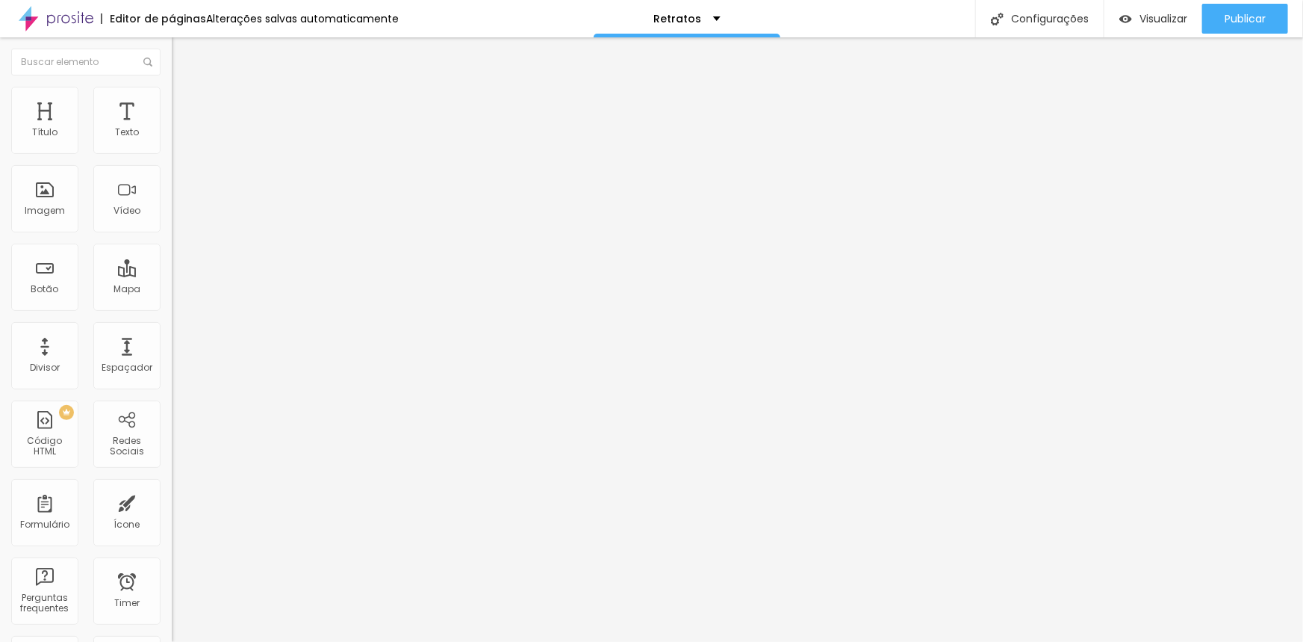
click at [185, 103] on span "Estilo" at bounding box center [196, 96] width 23 height 13
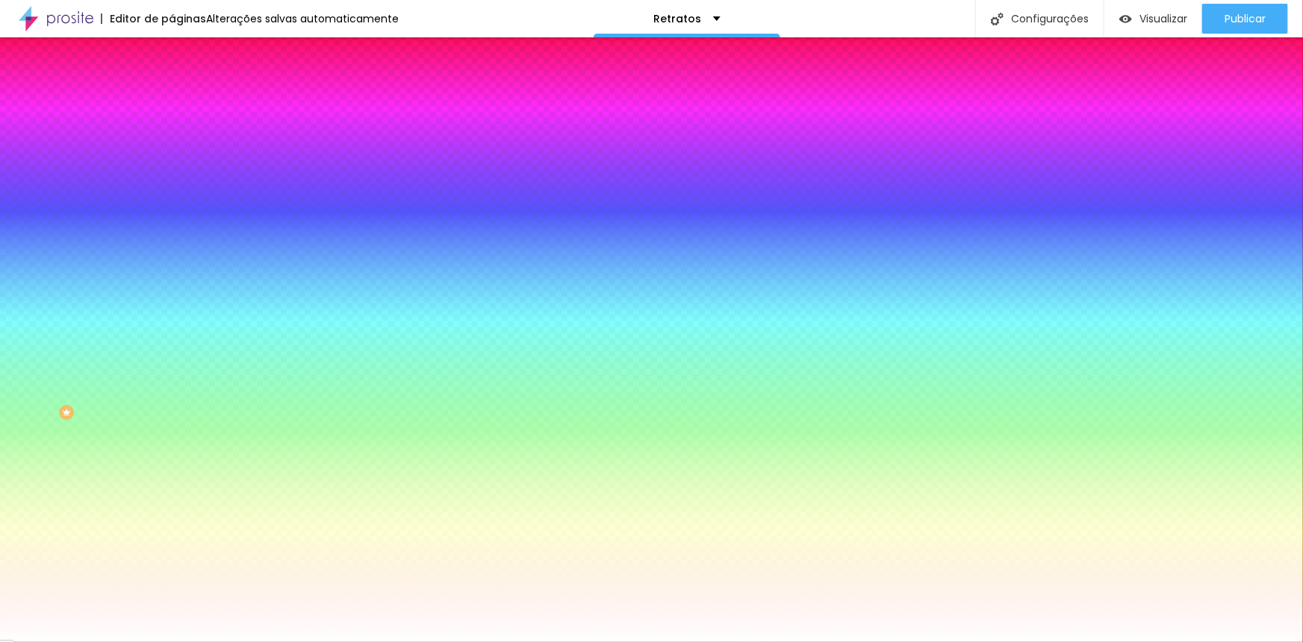
drag, startPoint x: 155, startPoint y: 149, endPoint x: 129, endPoint y: 146, distance: 25.6
click at [172, 146] on input "#FFFFFF" at bounding box center [261, 150] width 179 height 15
paste input "061A25"
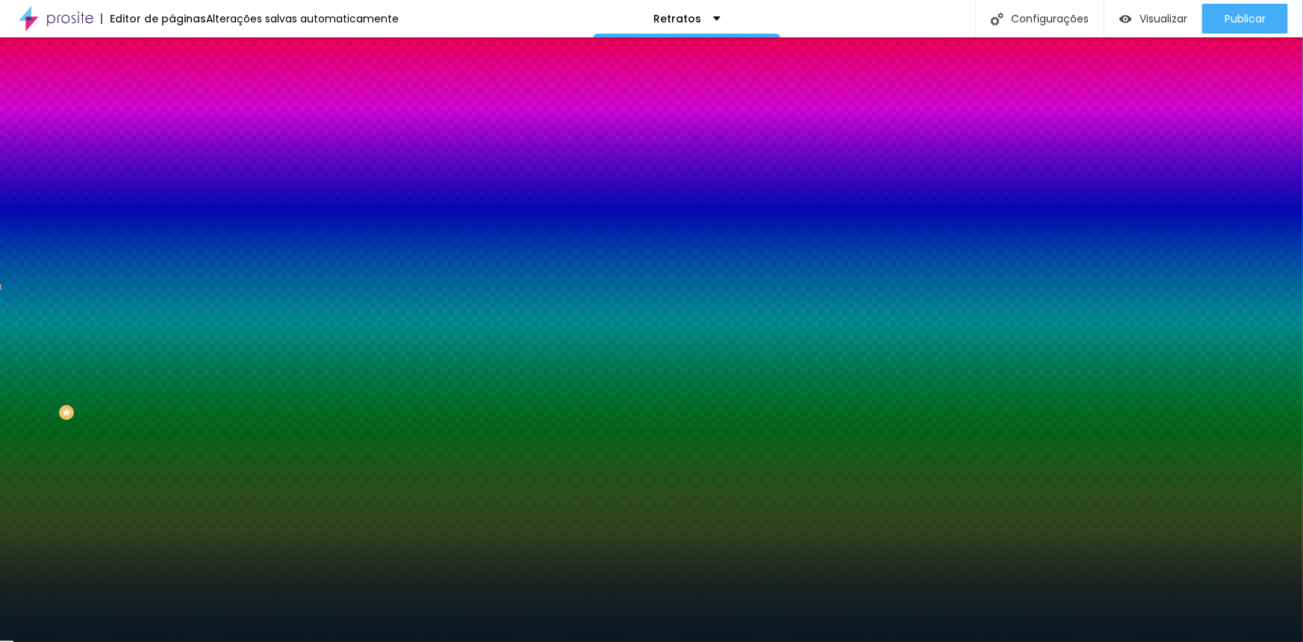
type input "#061A25"
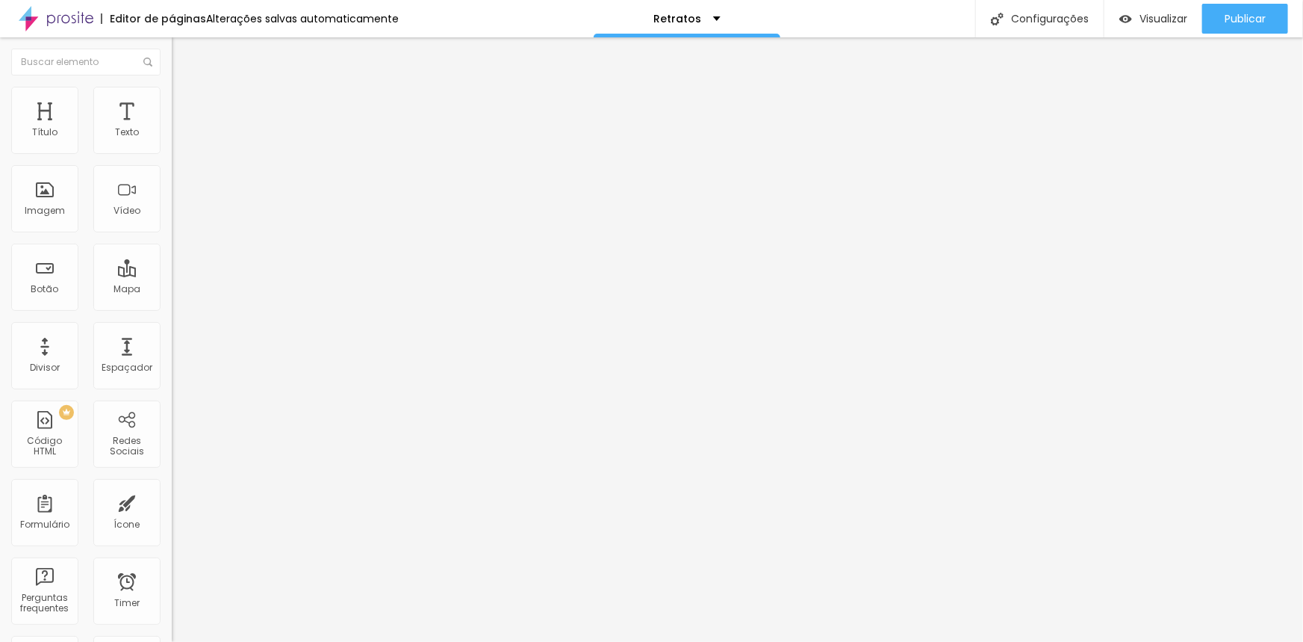
click at [185, 102] on span "Estilo" at bounding box center [196, 96] width 23 height 13
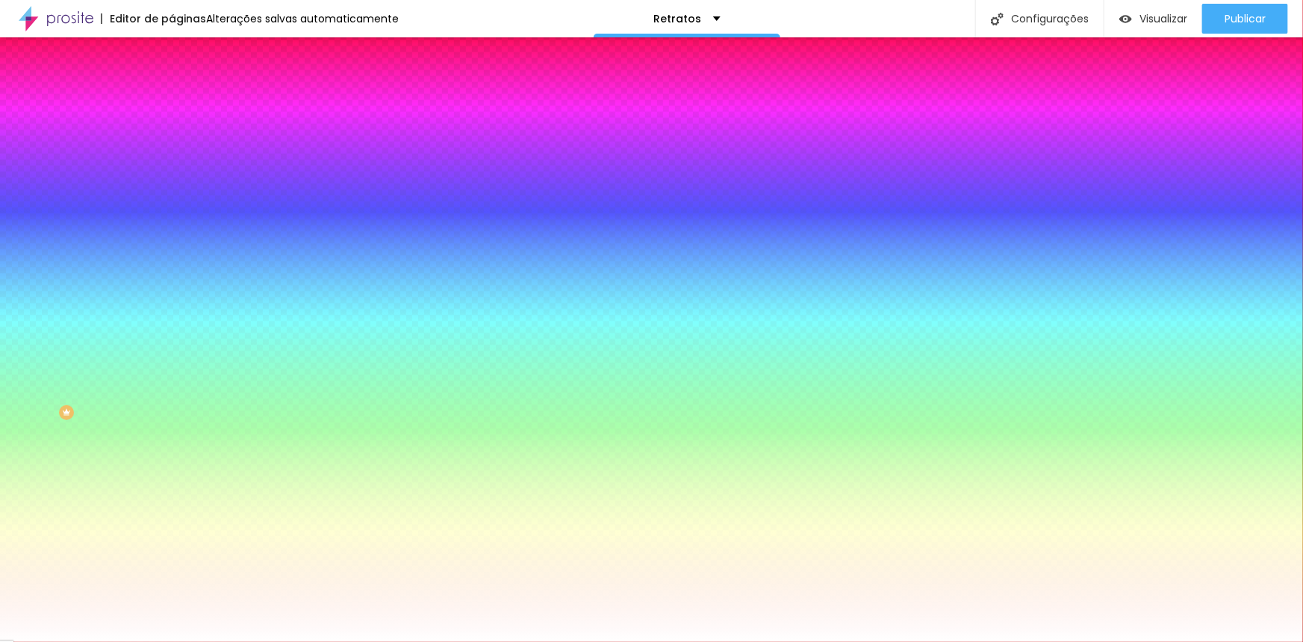
drag, startPoint x: 149, startPoint y: 149, endPoint x: 128, endPoint y: 149, distance: 20.9
click at [172, 149] on input "#FFFFFF" at bounding box center [261, 150] width 179 height 15
paste input "061A25"
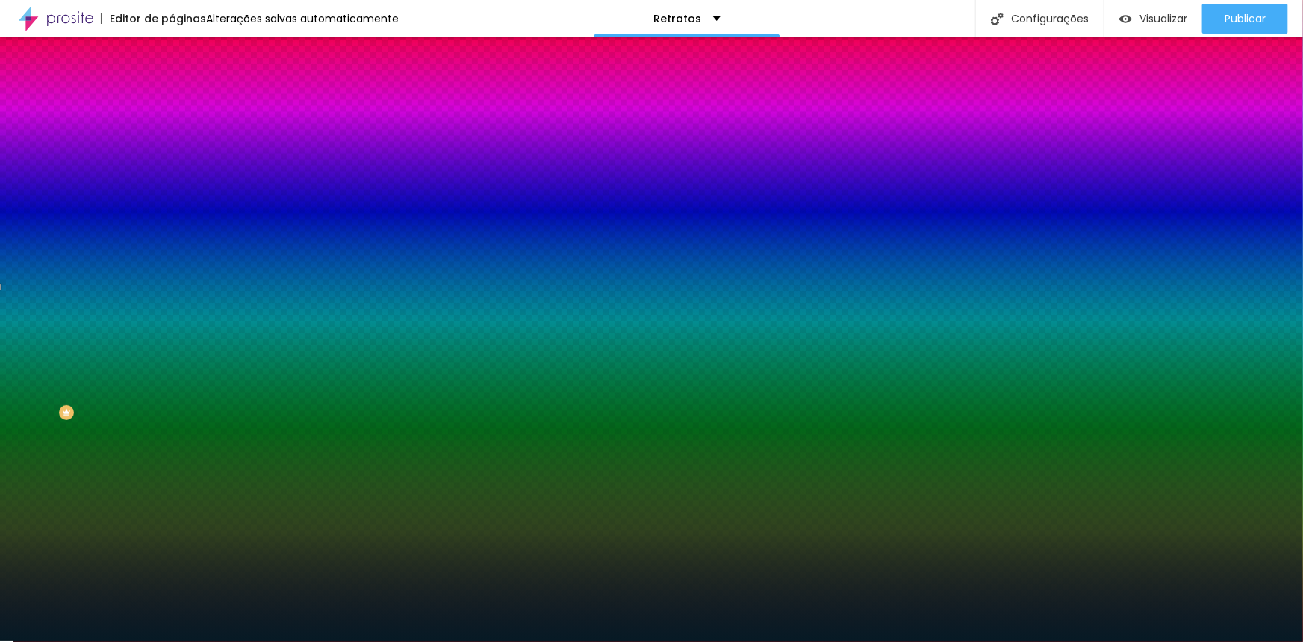
type input "#061A25"
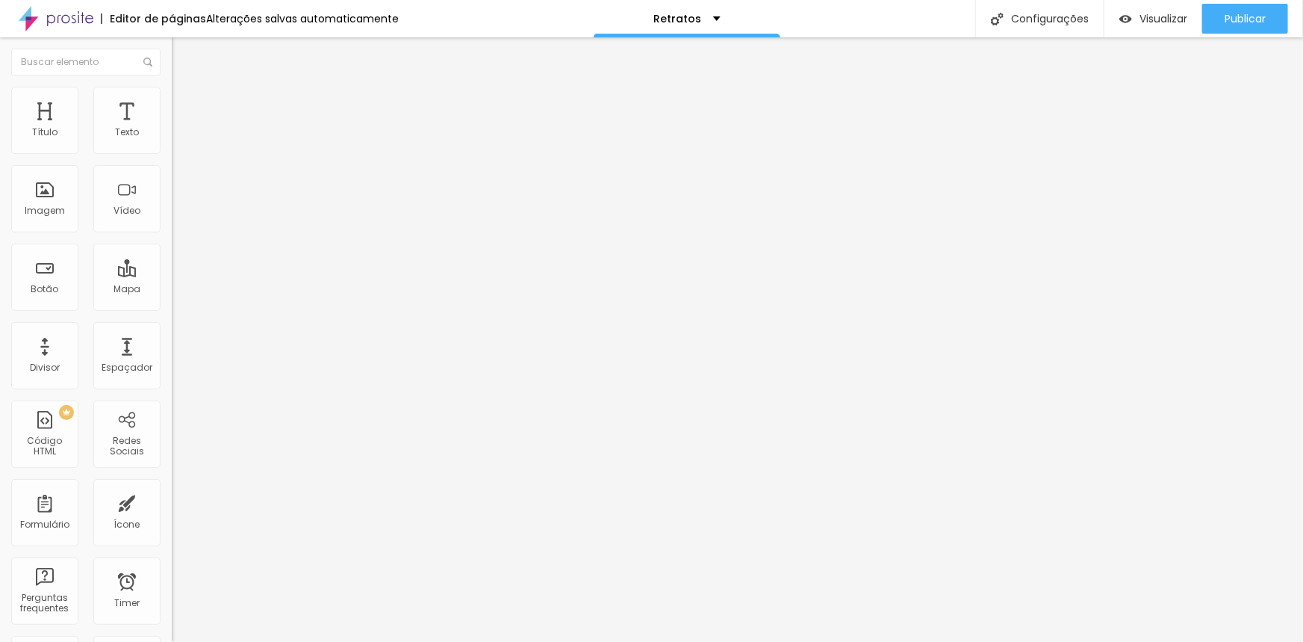
click at [185, 100] on span "Estilo" at bounding box center [196, 96] width 23 height 13
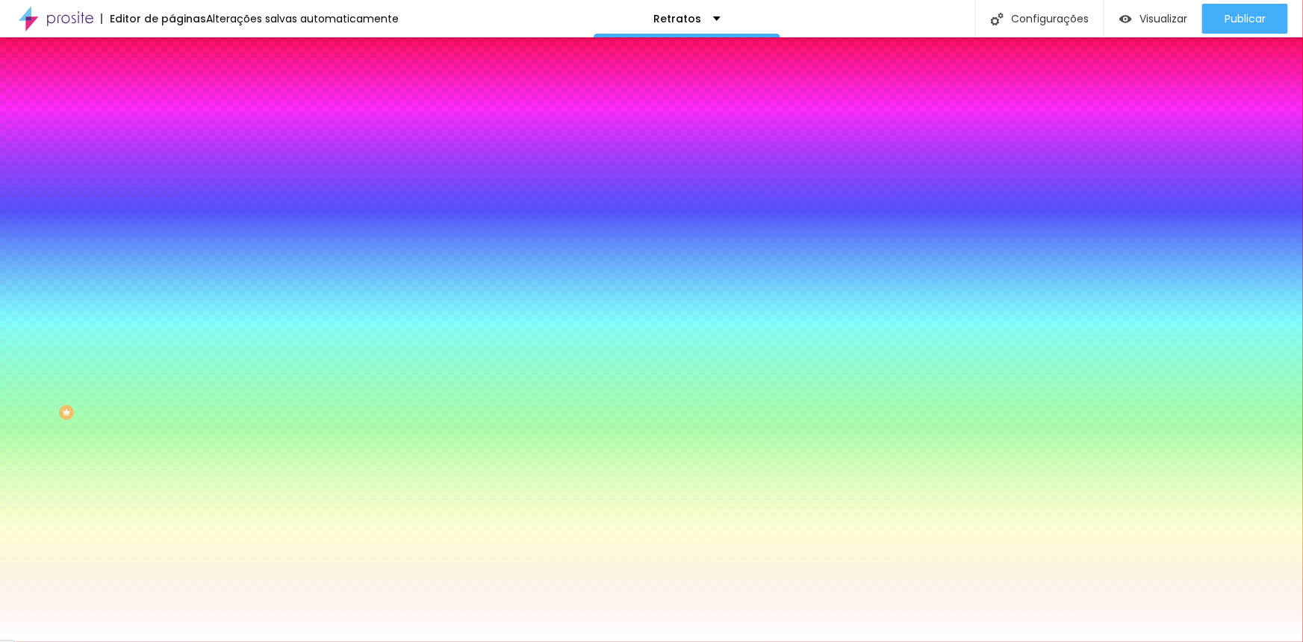
drag, startPoint x: 152, startPoint y: 154, endPoint x: 128, endPoint y: 154, distance: 24.6
click at [172, 154] on input "#FFFFFF" at bounding box center [261, 150] width 179 height 15
paste input "061A25"
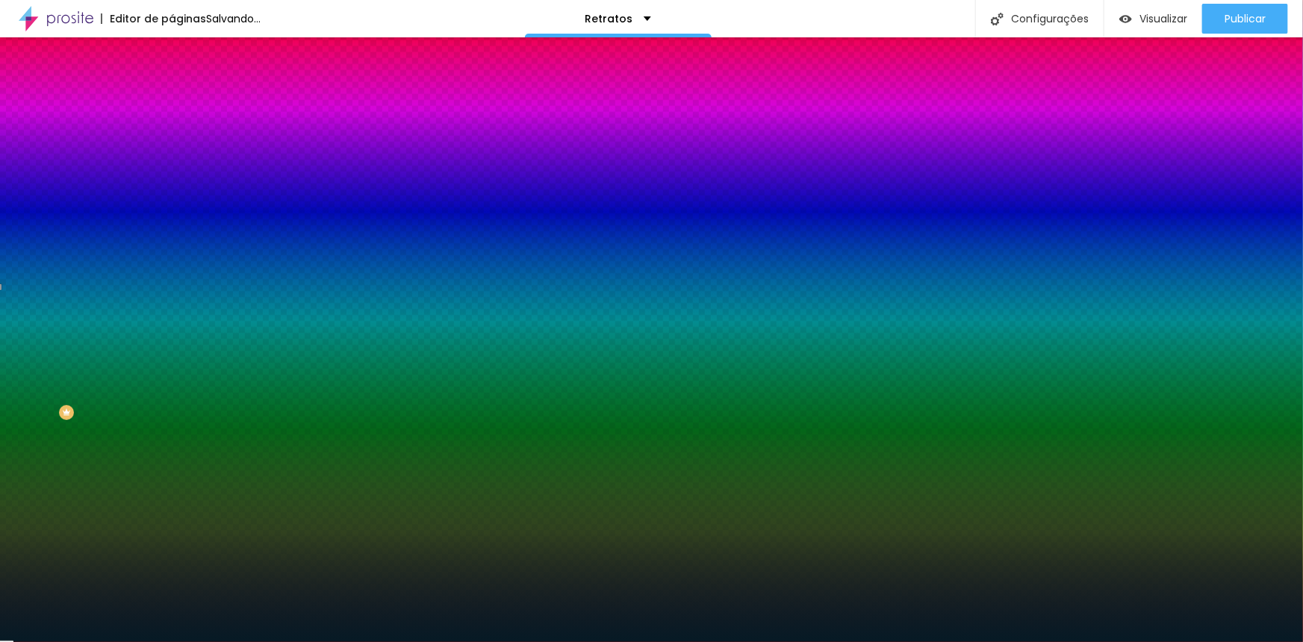
type input "#061A25"
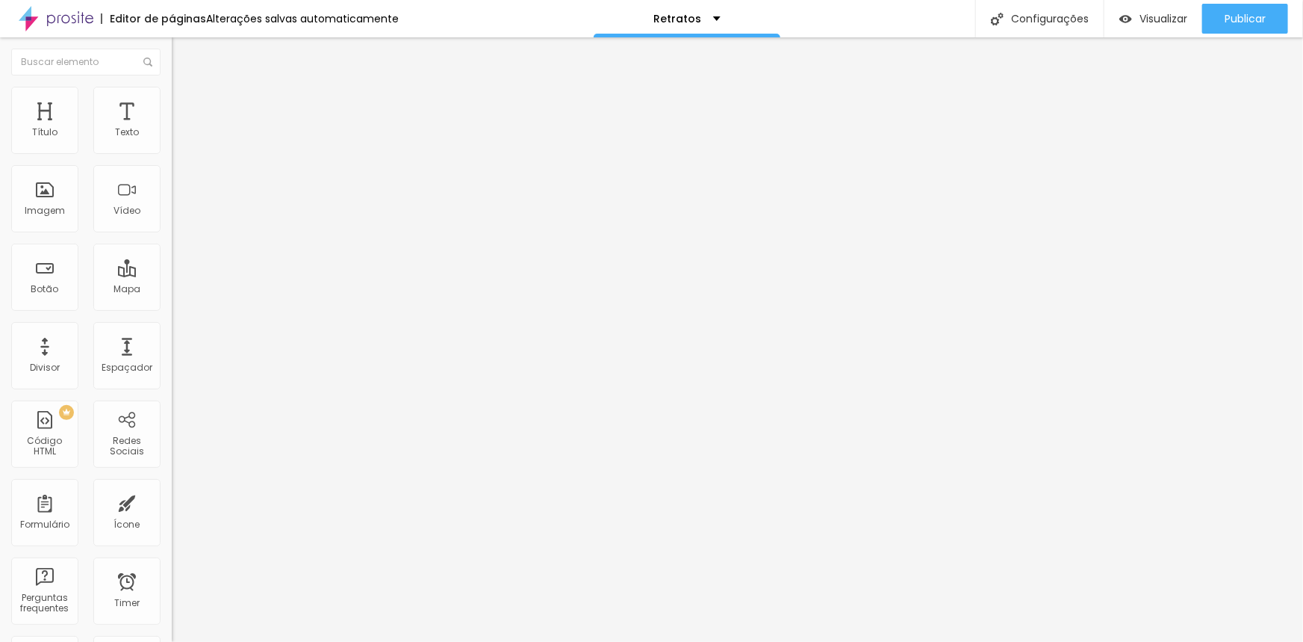
click at [172, 96] on li "Estilo" at bounding box center [258, 94] width 172 height 15
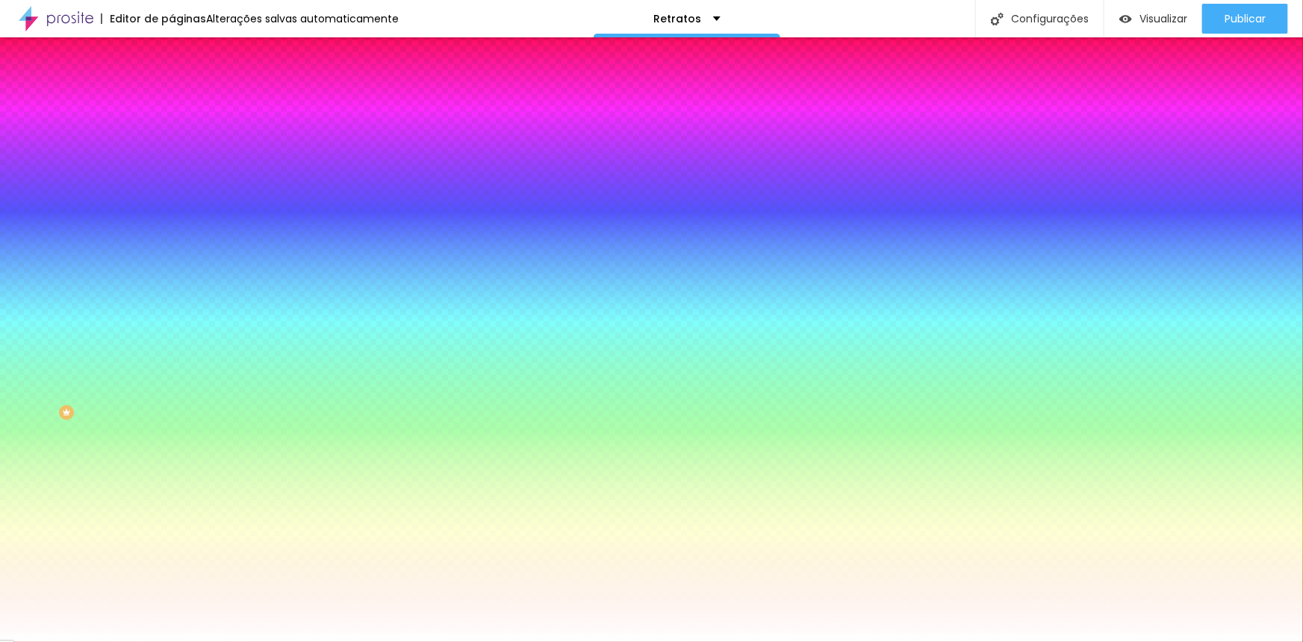
drag, startPoint x: 153, startPoint y: 149, endPoint x: 127, endPoint y: 150, distance: 26.2
click at [172, 150] on input "#FFFFFF" at bounding box center [261, 150] width 179 height 15
paste input "061A25"
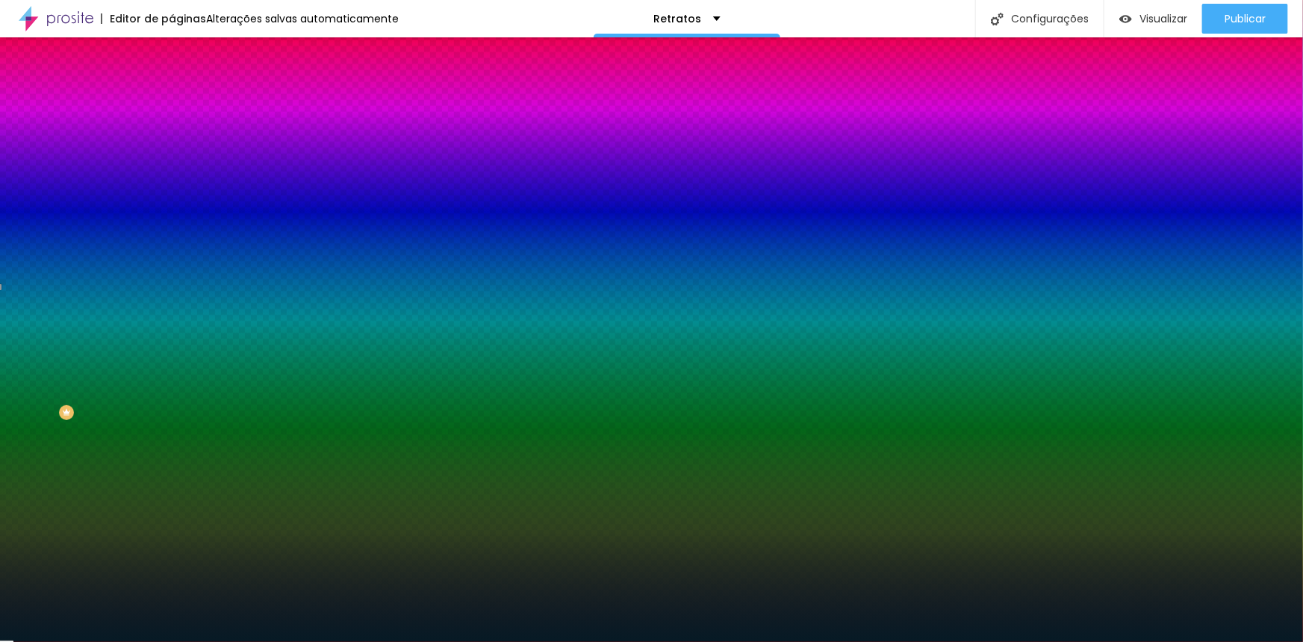
type input "#061A25"
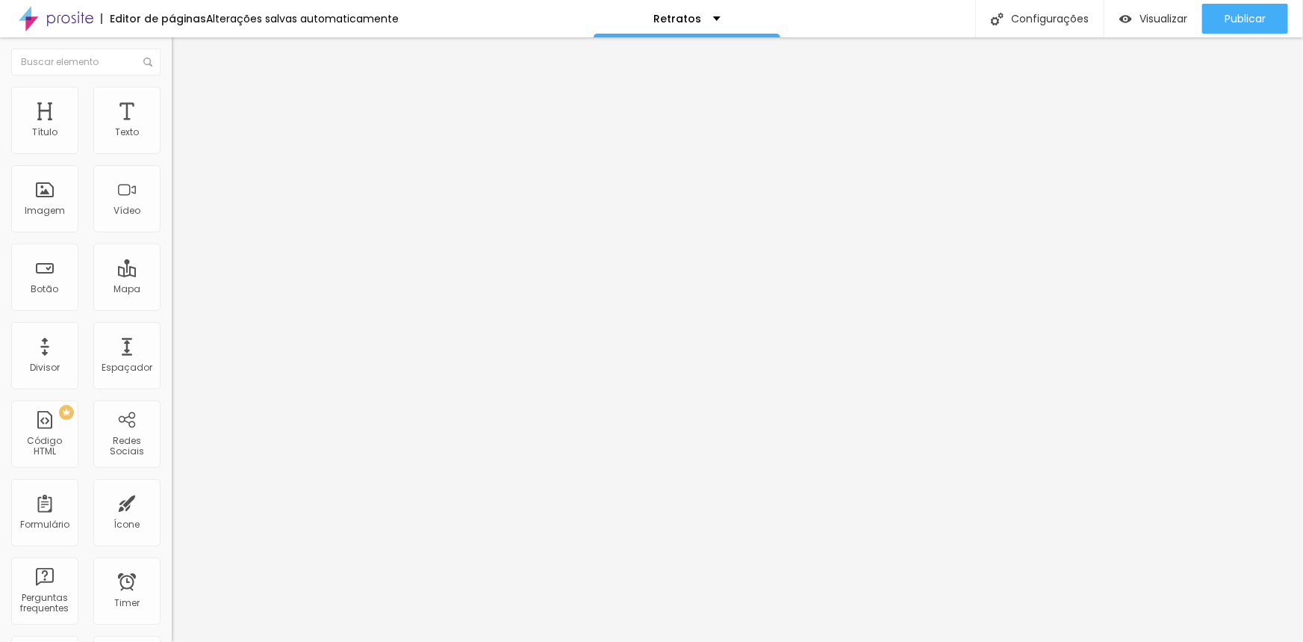
click at [172, 128] on span "Trocar imagem" at bounding box center [212, 122] width 81 height 13
drag, startPoint x: 837, startPoint y: 40, endPoint x: 841, endPoint y: 82, distance: 42.8
click at [1132, 19] on div "Visualizar" at bounding box center [1154, 19] width 68 height 13
click at [1243, 15] on span "Publicar" at bounding box center [1245, 19] width 41 height 12
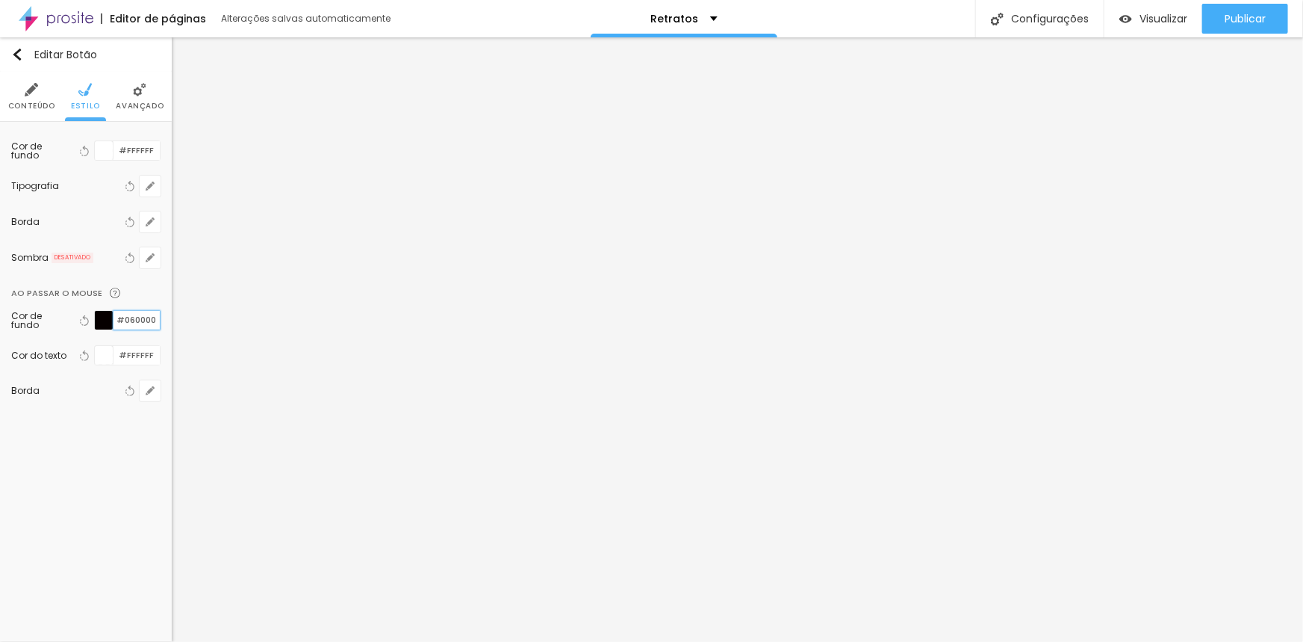
click at [149, 320] on input "#060000" at bounding box center [137, 320] width 46 height 19
click at [34, 110] on span "Conteúdo" at bounding box center [31, 105] width 47 height 7
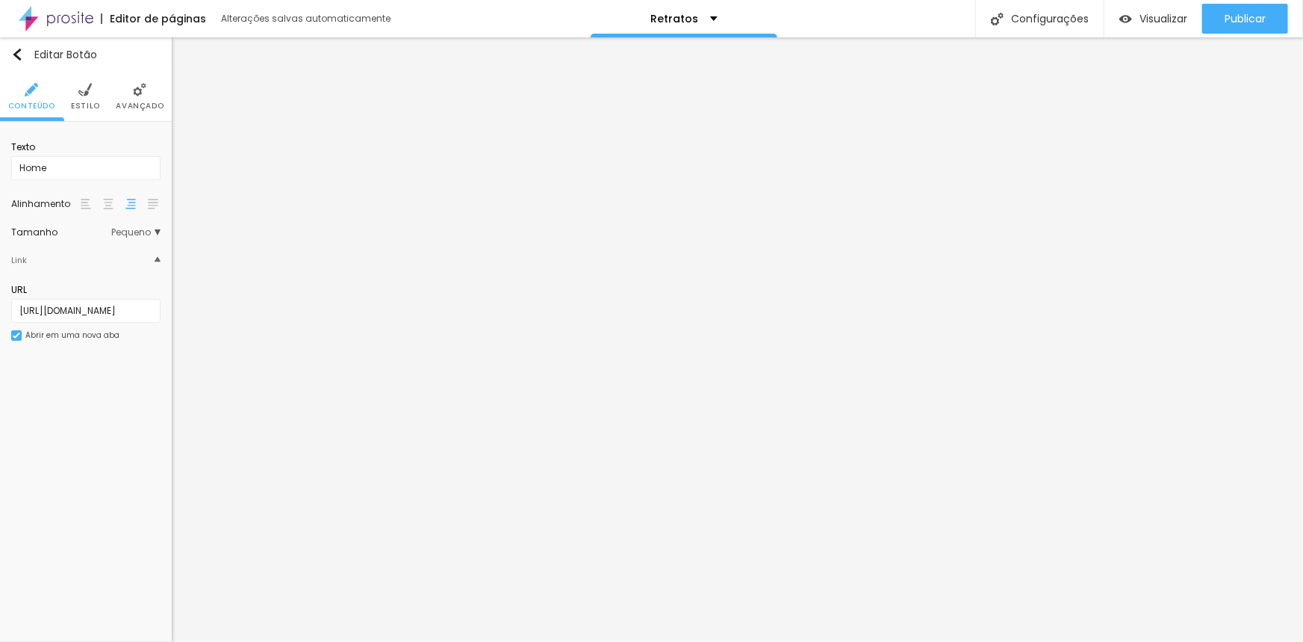
click at [88, 112] on li "Estilo" at bounding box center [85, 96] width 29 height 49
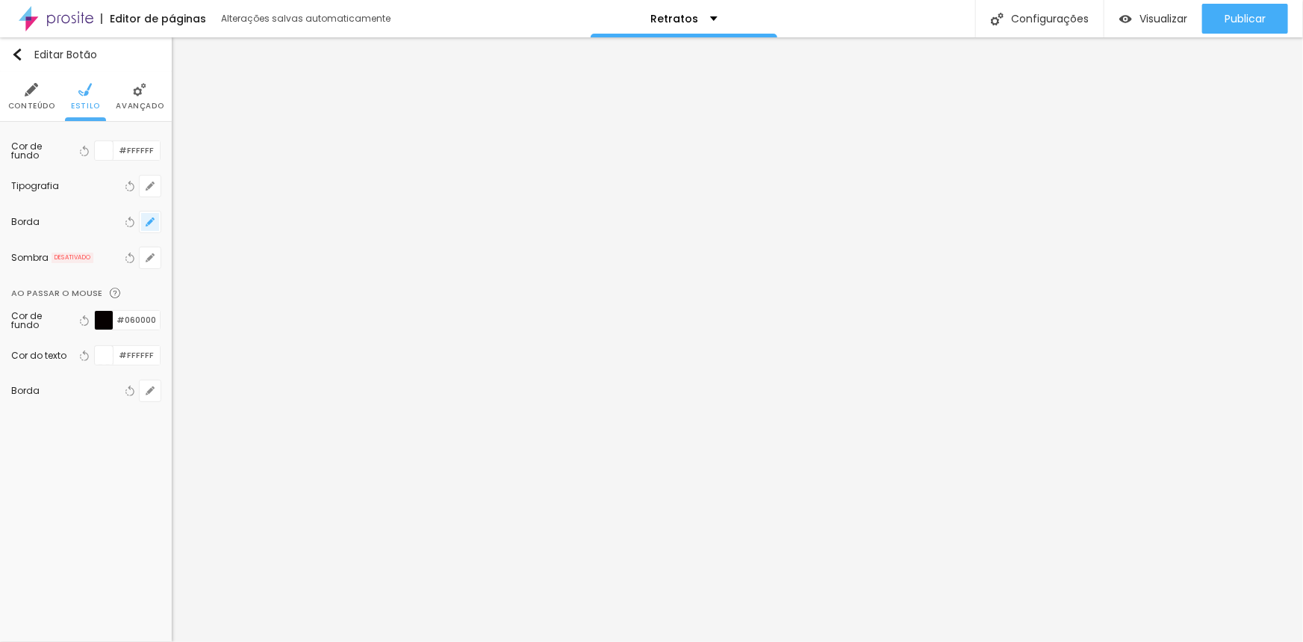
click at [151, 227] on button "button" at bounding box center [150, 221] width 21 height 21
click at [119, 641] on div at bounding box center [651, 642] width 1303 height 0
click at [155, 189] on button "button" at bounding box center [150, 186] width 21 height 21
click at [148, 641] on div at bounding box center [651, 642] width 1303 height 0
click at [127, 90] on li "Avançado" at bounding box center [140, 96] width 48 height 49
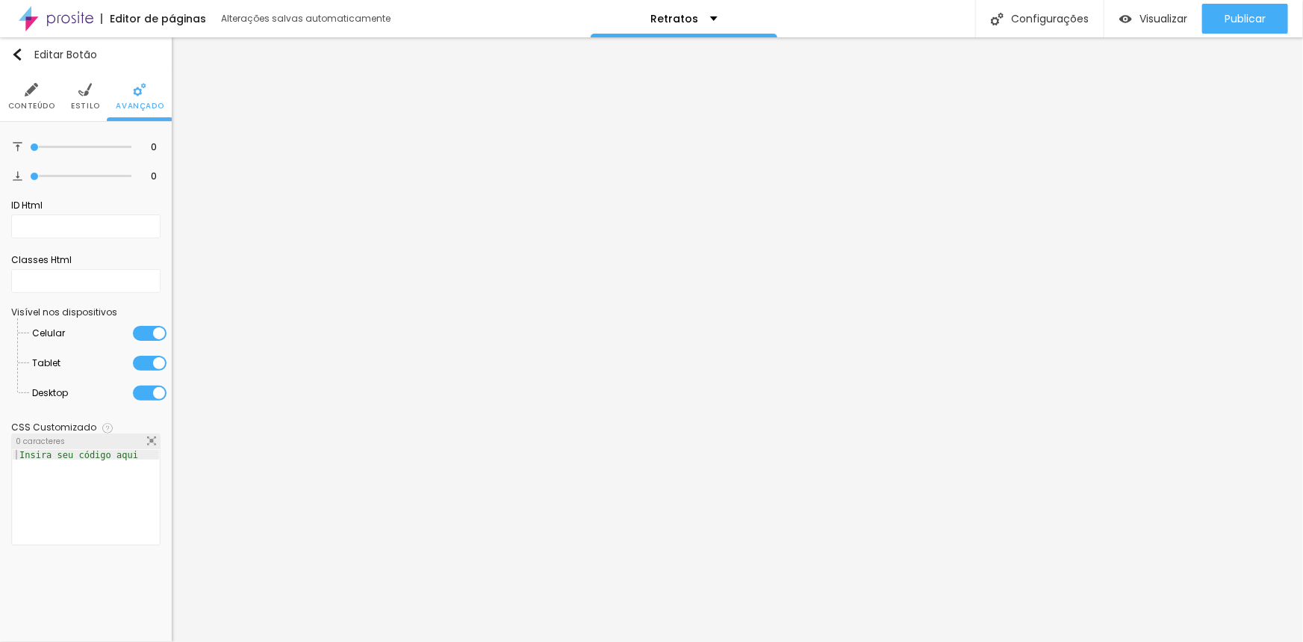
click at [45, 91] on li "Conteúdo" at bounding box center [31, 96] width 47 height 49
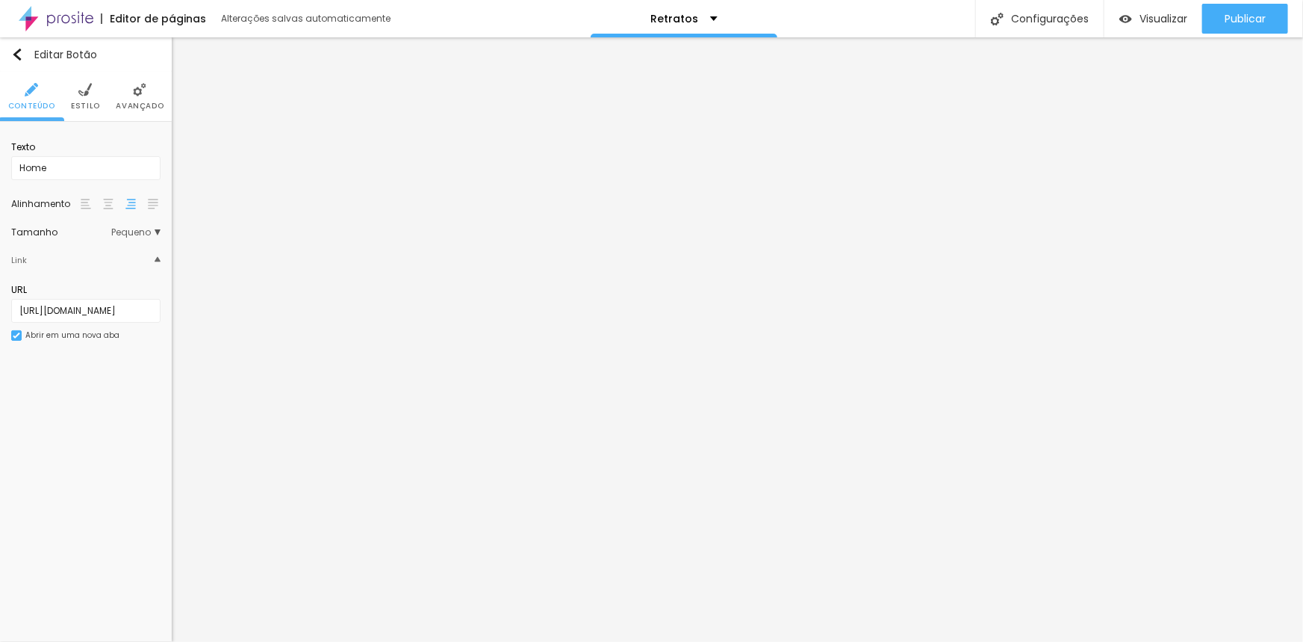
click at [69, 410] on div "Editar Botão Conteúdo Estilo Avançado Texto Home Alinhamento Tamanho Pequeno Pe…" at bounding box center [86, 339] width 172 height 604
click at [74, 145] on span "Trocar imagem" at bounding box center [51, 138] width 81 height 13
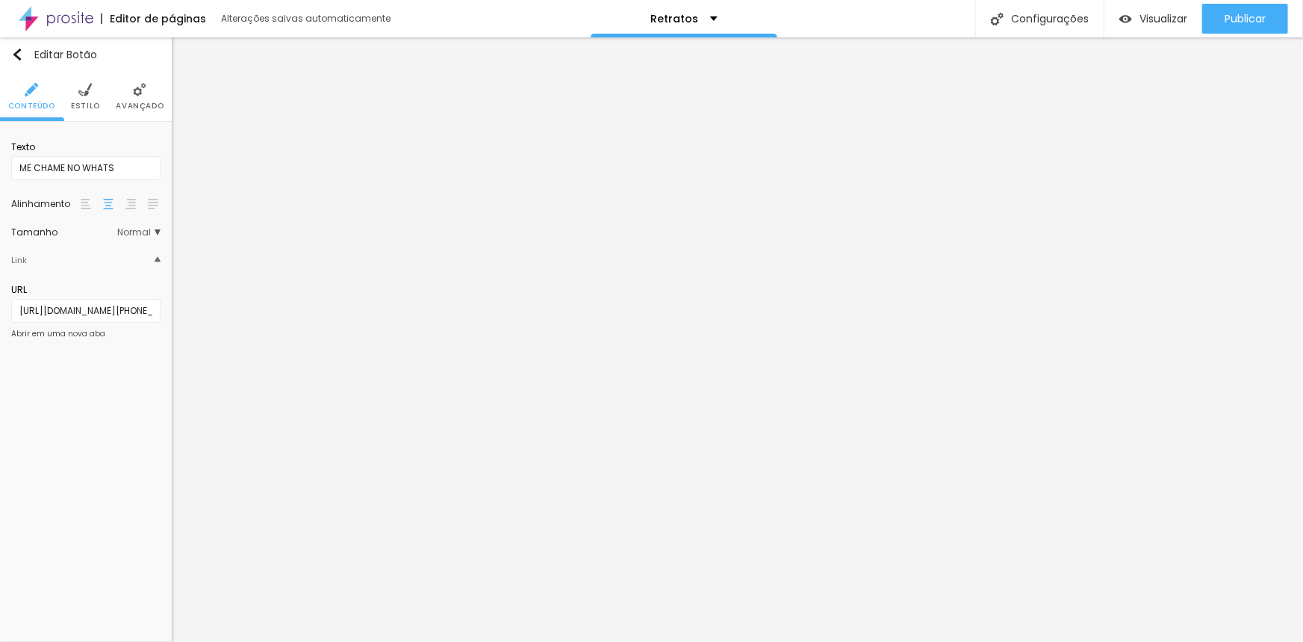
click at [82, 98] on li "Estilo" at bounding box center [85, 96] width 29 height 49
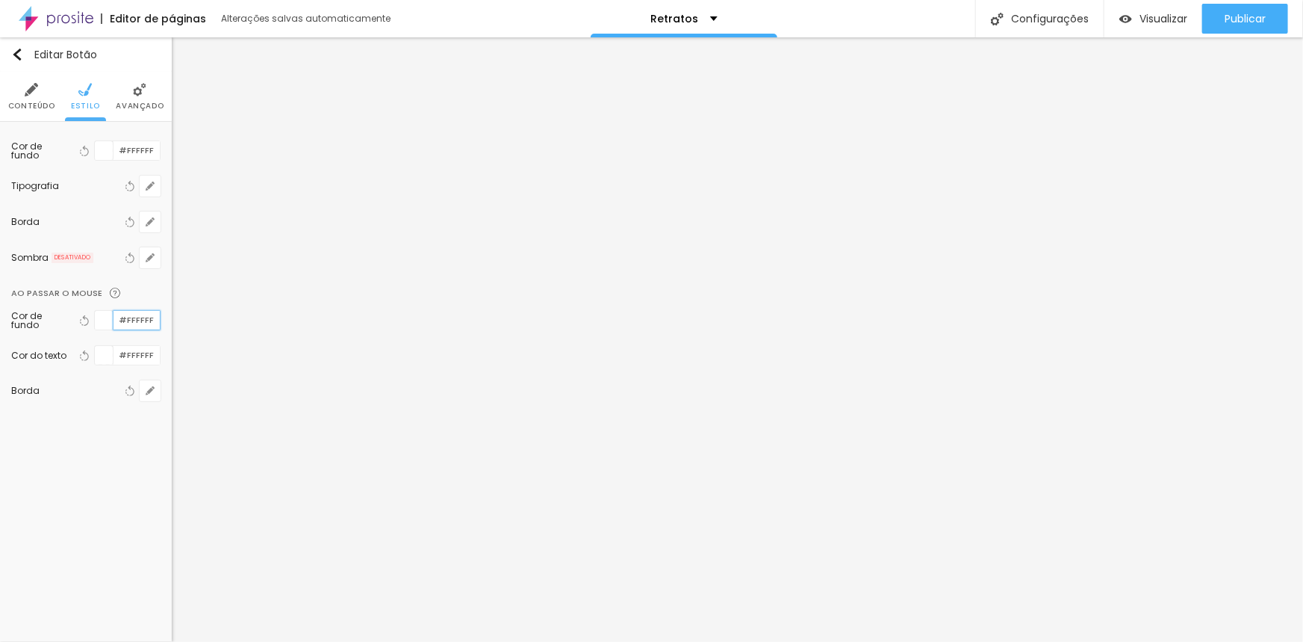
click at [143, 322] on input "#FFFFFF" at bounding box center [137, 320] width 46 height 19
click at [139, 353] on input "#FFFFFF" at bounding box center [137, 355] width 46 height 19
click at [130, 149] on input "#FFFFFF" at bounding box center [137, 150] width 46 height 19
click at [131, 98] on li "Avançado" at bounding box center [140, 96] width 48 height 49
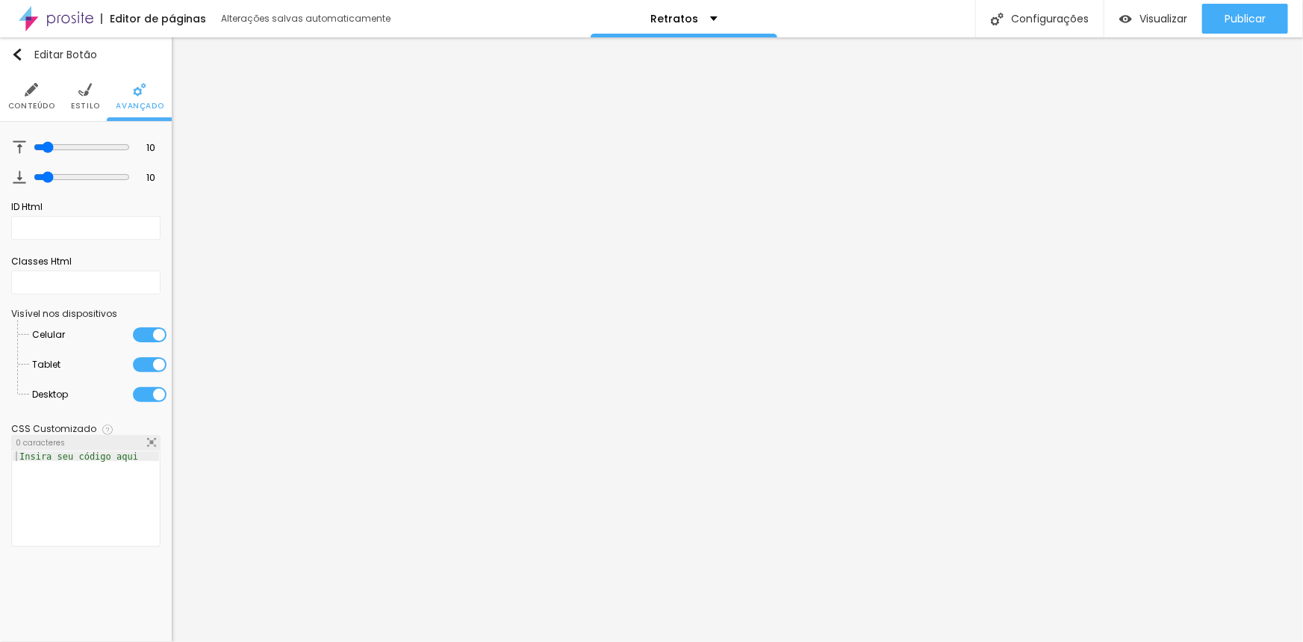
click at [77, 95] on li "Estilo" at bounding box center [85, 96] width 29 height 49
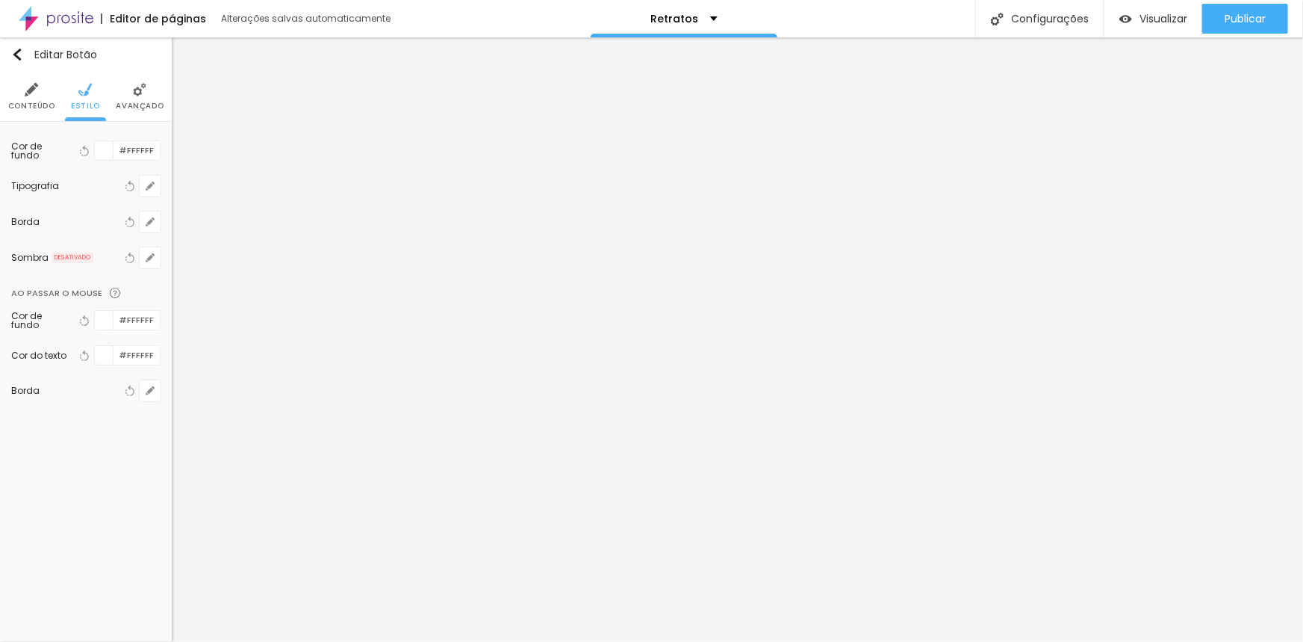
click at [35, 89] on img at bounding box center [31, 89] width 13 height 13
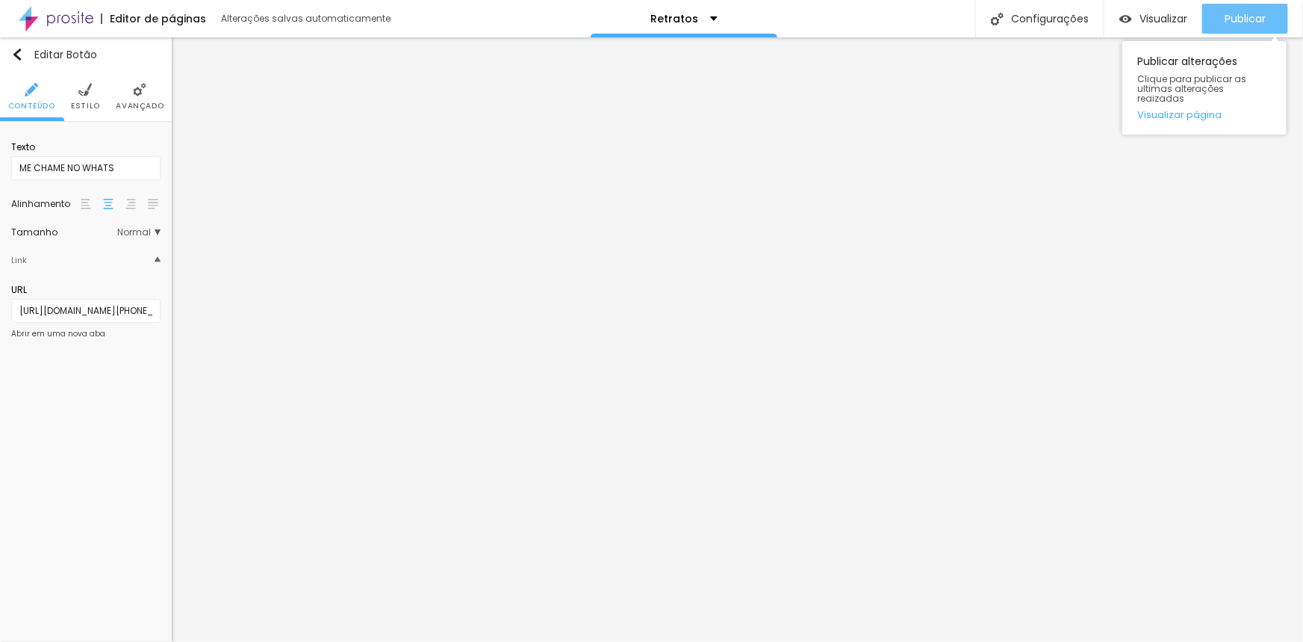
click at [1241, 22] on span "Publicar" at bounding box center [1245, 19] width 41 height 12
click at [1225, 17] on span "Publicar" at bounding box center [1245, 19] width 41 height 12
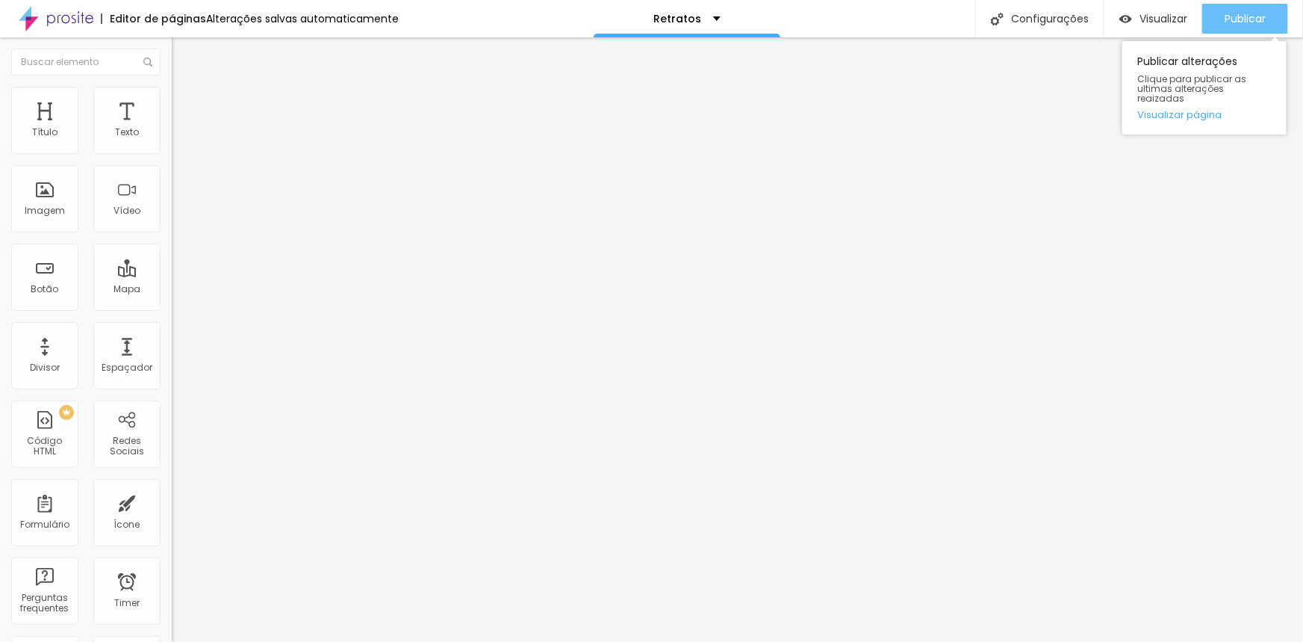
click at [1230, 26] on div "Publicar" at bounding box center [1245, 19] width 41 height 30
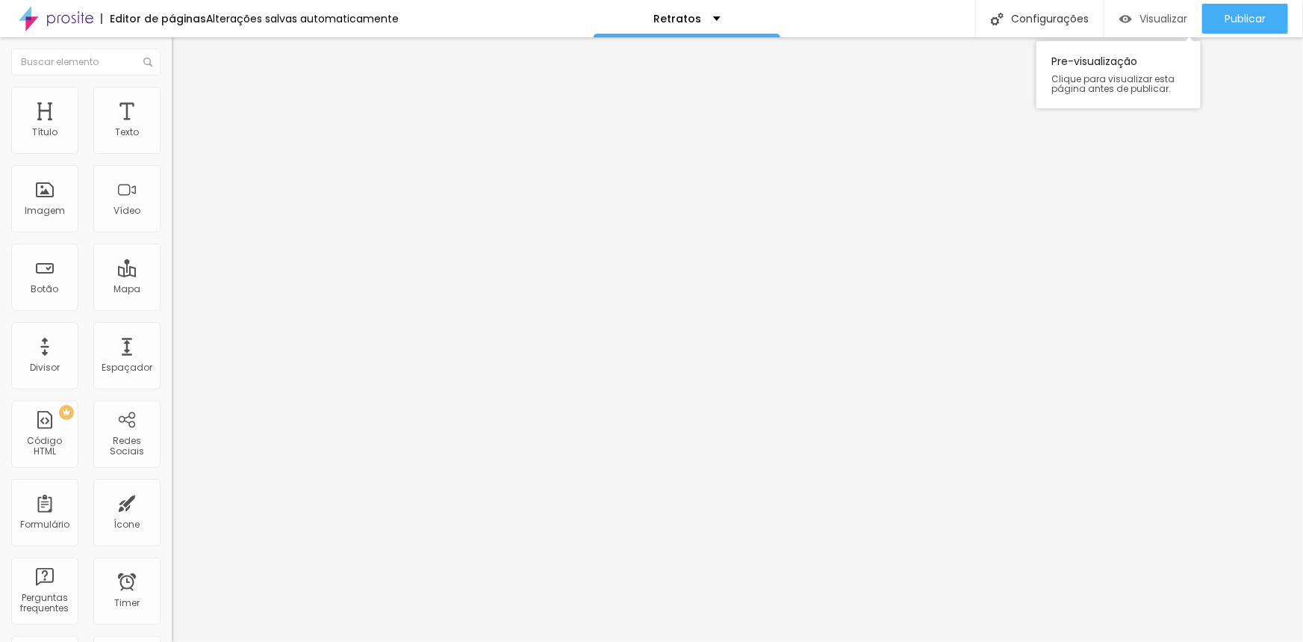
click at [1163, 13] on span "Visualizar" at bounding box center [1164, 19] width 48 height 12
